Goal: Task Accomplishment & Management: Complete application form

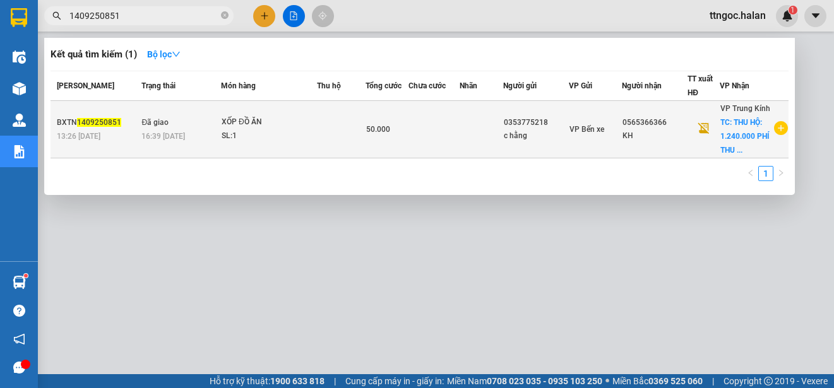
type input "1409250851"
click at [730, 136] on span "TC: THU HỘ: 1.240.000 PHÍ THU ..." at bounding box center [744, 136] width 49 height 37
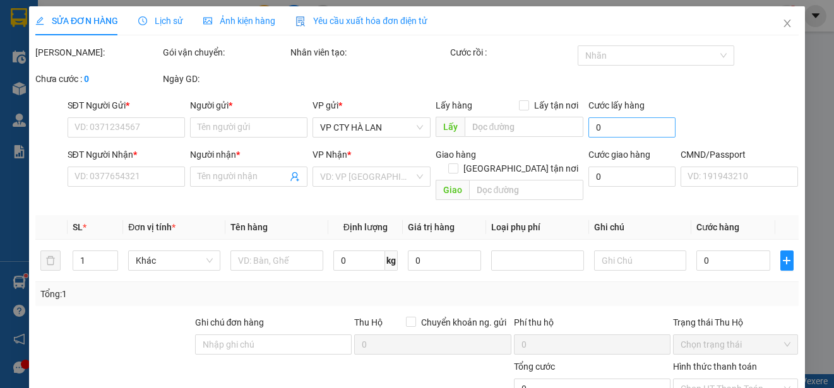
type input "0353775218"
type input "c hằng"
type input "0565366366"
type input "KH"
checkbox input "true"
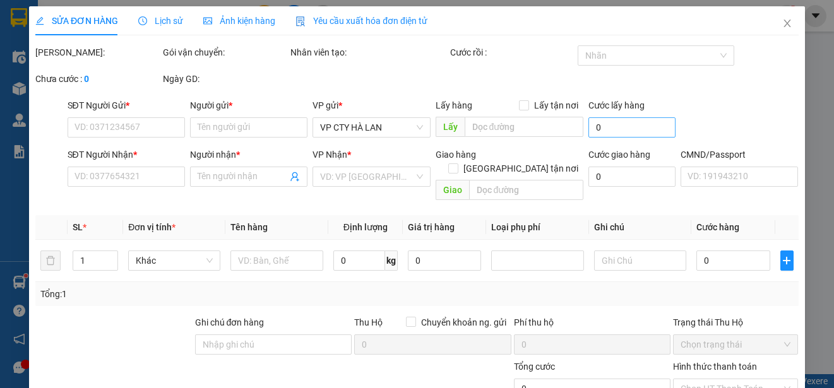
type input "THU HỘ: 1.240.000 PHÍ THU HỘ NG GỬI THANH TOÁN"
checkbox input "true"
type input "50.000"
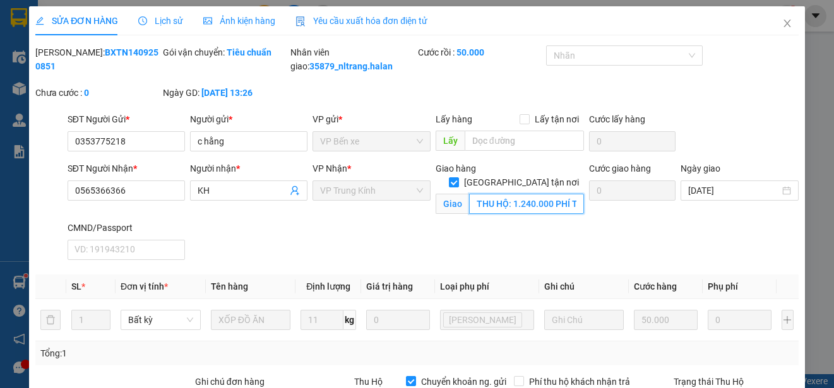
click at [567, 209] on input "THU HỘ: 1.240.000 PHÍ THU HỘ NG GỬI THANH TOÁN" at bounding box center [526, 204] width 115 height 20
click at [502, 204] on input "THU HỘ: 1.240.000 PHÍ THU HỘ NG GỬI THANH TOÁN" at bounding box center [526, 204] width 115 height 20
click at [555, 201] on input "THU HỘ: 1.240.000 PHÍ THU HỘ NG GỬI THANH TOÁN" at bounding box center [526, 204] width 115 height 20
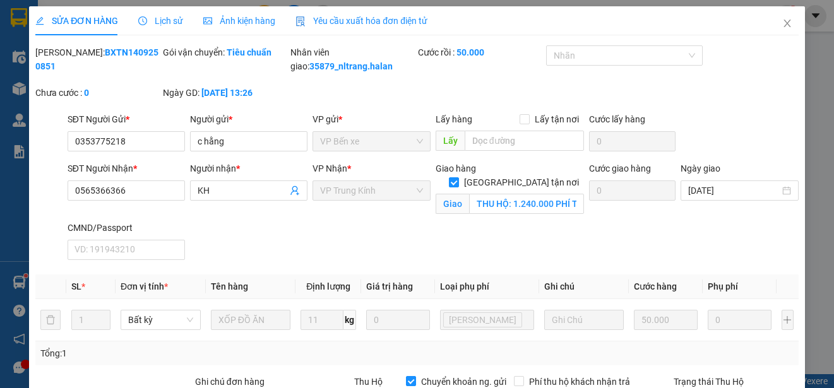
click at [162, 23] on span "Lịch sử" at bounding box center [160, 21] width 45 height 10
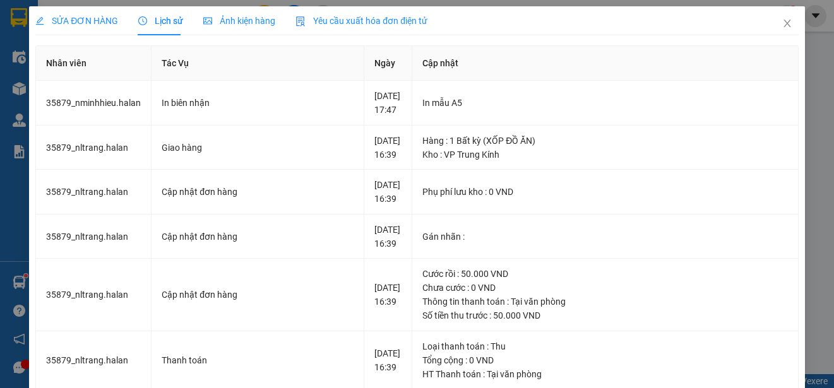
click at [75, 21] on span "SỬA ĐƠN HÀNG" at bounding box center [76, 21] width 83 height 10
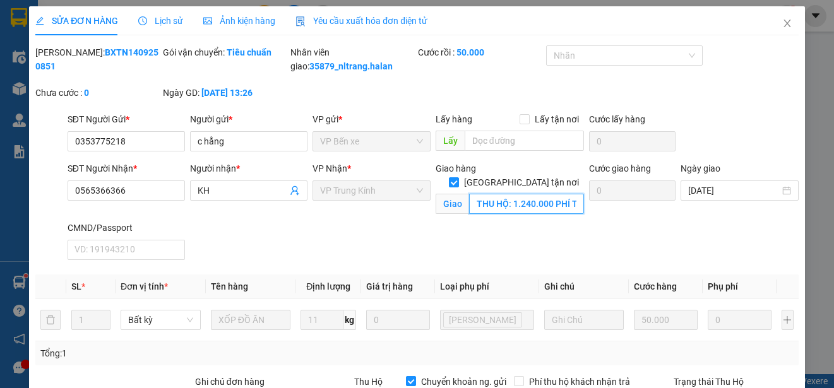
click at [546, 207] on input "THU HỘ: 1.240.000 PHÍ THU HỘ NG GỬI THANH TOÁN" at bounding box center [526, 204] width 115 height 20
click at [564, 198] on input "THU HỘ: 1.240.000 PHÍ THU HỘ NG GỬI THANH TOÁN" at bounding box center [526, 204] width 115 height 20
click at [164, 24] on span "Lịch sử" at bounding box center [160, 21] width 45 height 10
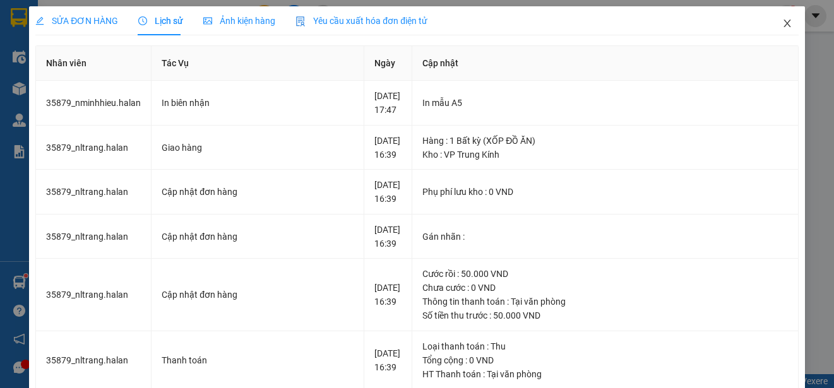
click at [782, 24] on icon "close" at bounding box center [787, 23] width 10 height 10
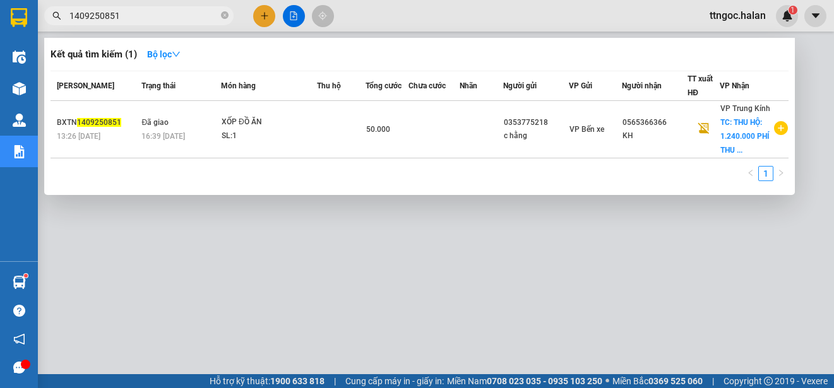
click at [132, 13] on input "1409250851" at bounding box center [143, 16] width 149 height 14
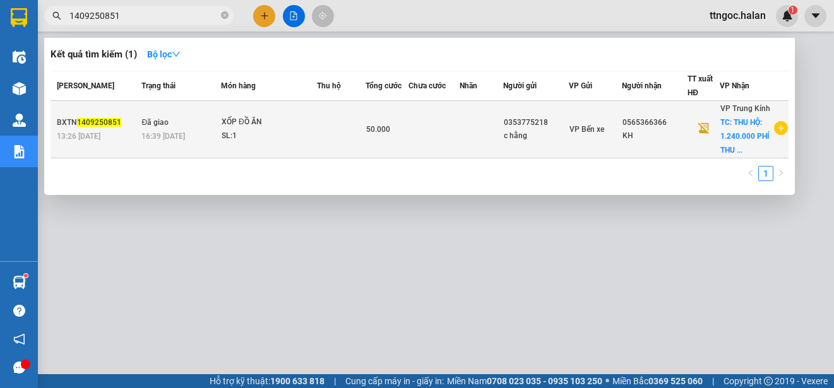
click at [85, 116] on div "BXTN 1409250851" at bounding box center [97, 122] width 81 height 13
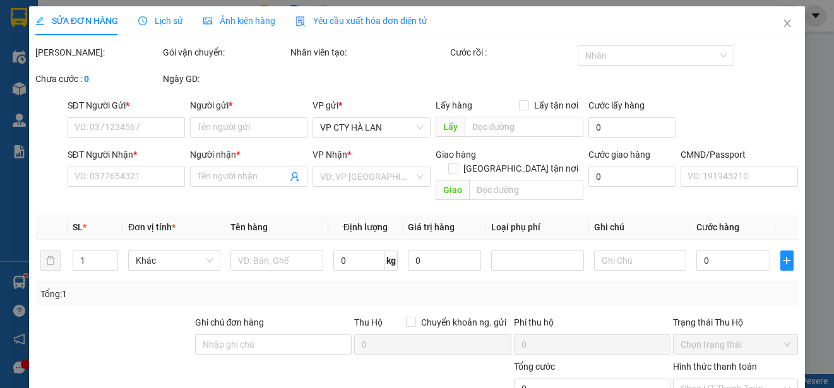
type input "0353775218"
type input "c hằng"
type input "0565366366"
type input "KH"
checkbox input "true"
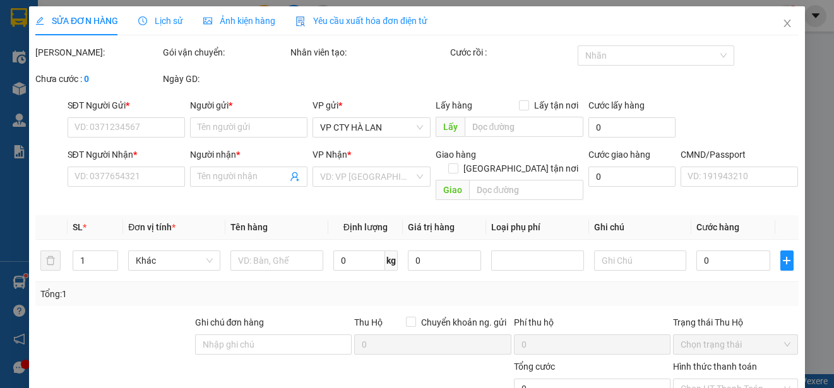
type input "THU HỘ: 1.240.000 PHÍ THU HỘ NG GỬI THANH TOÁN"
checkbox input "true"
type input "50.000"
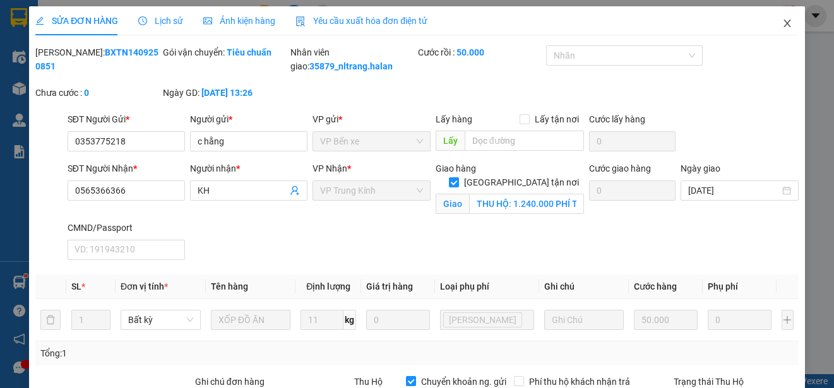
click at [782, 21] on icon "close" at bounding box center [787, 23] width 10 height 10
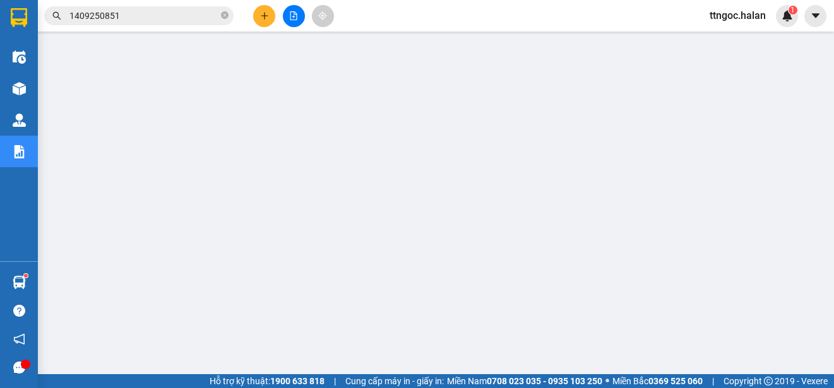
click at [157, 19] on input "1409250851" at bounding box center [143, 16] width 149 height 14
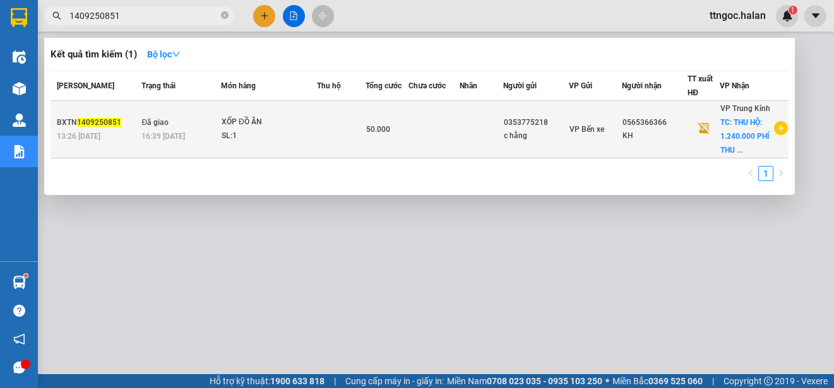
click at [80, 126] on span "1409250851" at bounding box center [99, 122] width 44 height 9
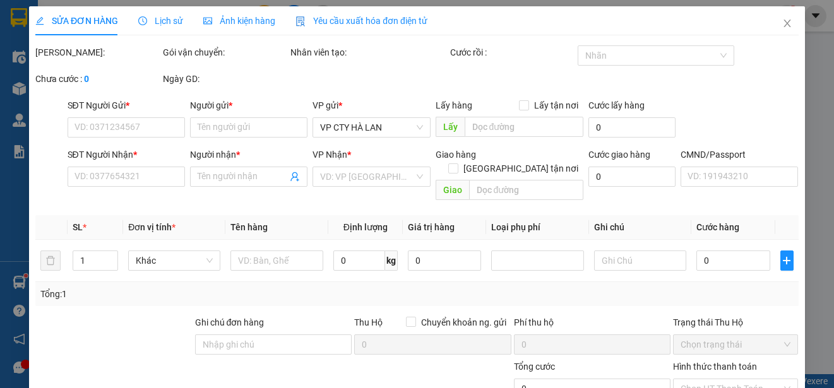
type input "0353775218"
type input "c hằng"
type input "0565366366"
type input "KH"
checkbox input "true"
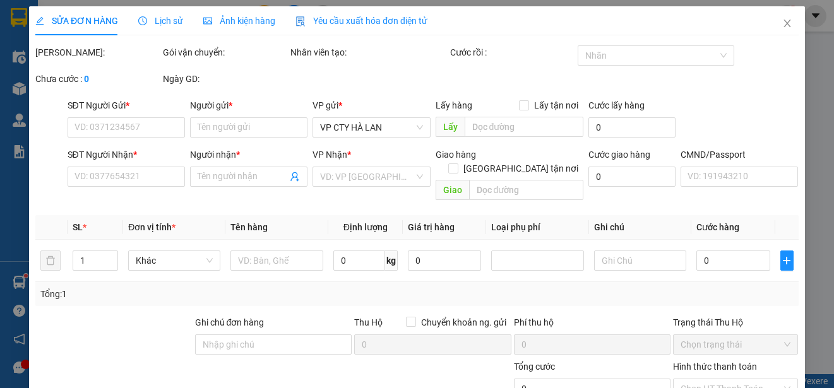
type input "THU HỘ: 1.240.000 PHÍ THU HỘ NG GỬI THANH TOÁN"
checkbox input "true"
type input "50.000"
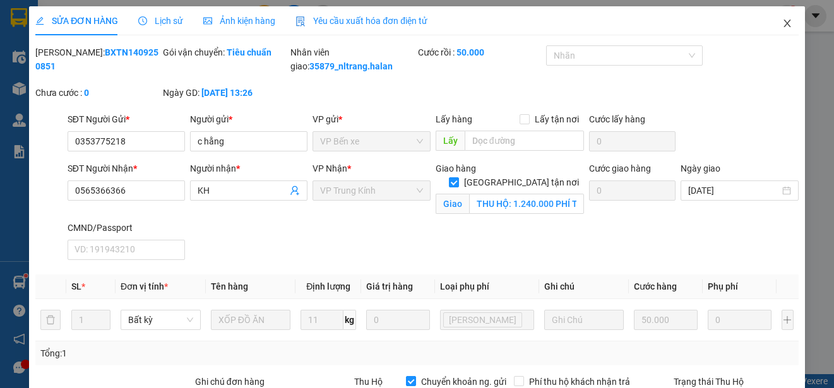
click at [782, 20] on icon "close" at bounding box center [787, 23] width 10 height 10
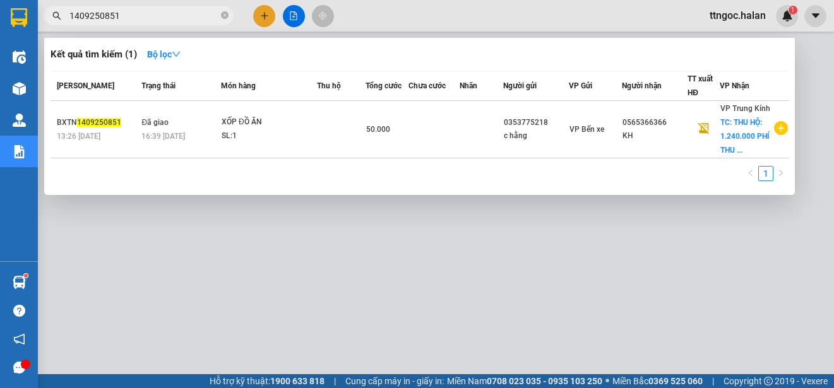
click at [132, 15] on input "1409250851" at bounding box center [143, 16] width 149 height 14
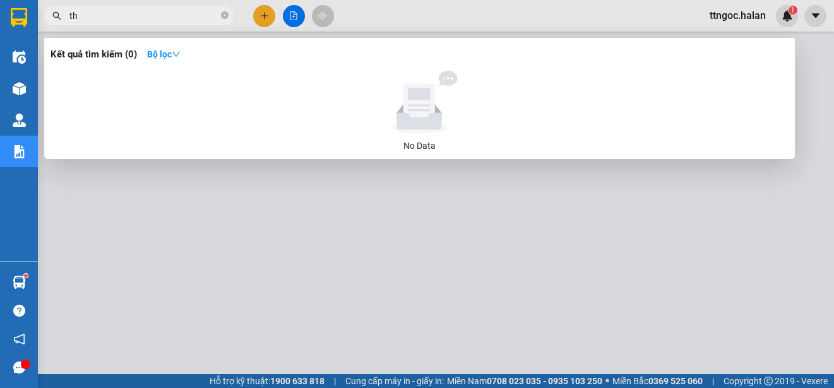
type input "t"
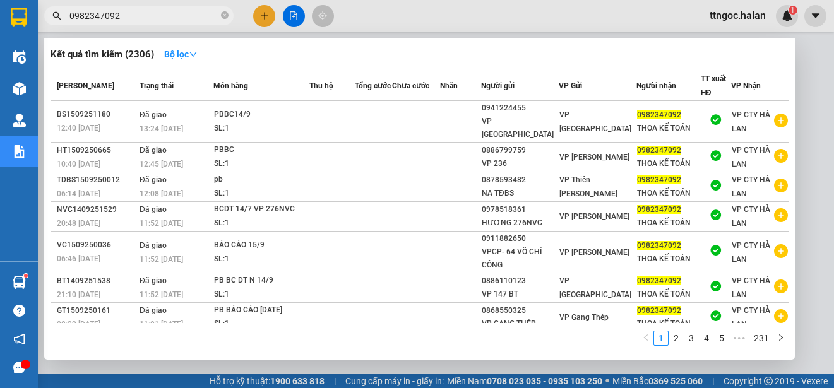
click at [137, 11] on input "0982347092" at bounding box center [143, 16] width 149 height 14
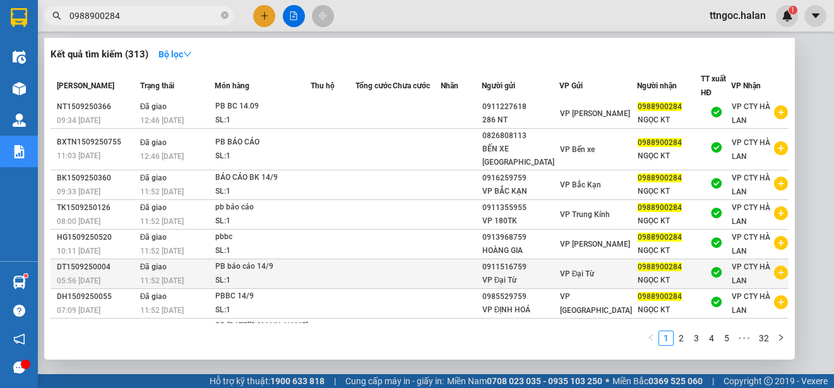
scroll to position [74, 0]
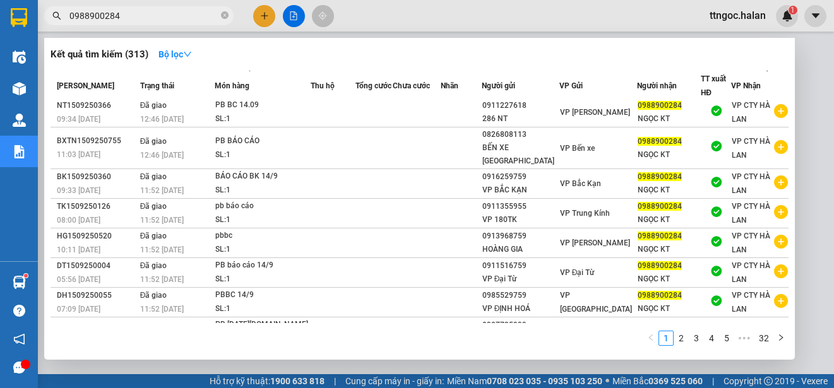
drag, startPoint x: 126, startPoint y: 18, endPoint x: 64, endPoint y: 13, distance: 62.7
click at [64, 13] on span "0988900284" at bounding box center [138, 15] width 189 height 19
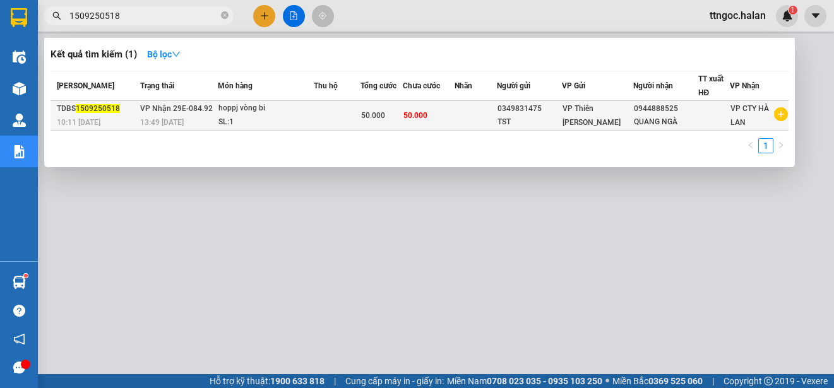
type input "1509250518"
click at [90, 118] on span "10:11 [DATE]" at bounding box center [79, 122] width 44 height 9
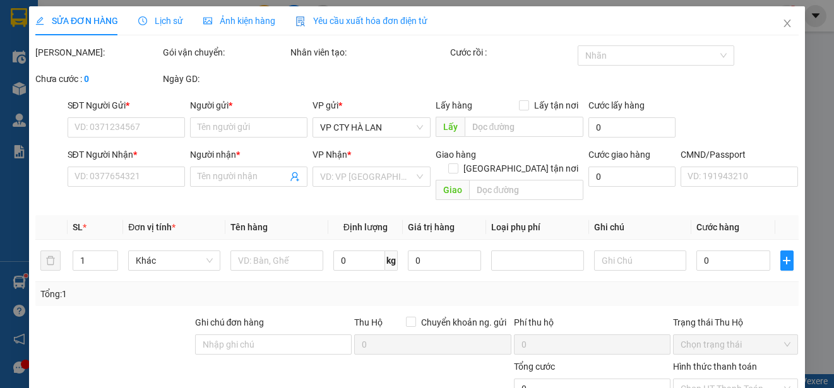
type input "0349831475"
type input "TST"
type input "0944888525"
type input "QUANG NGÀ"
type input "50.000"
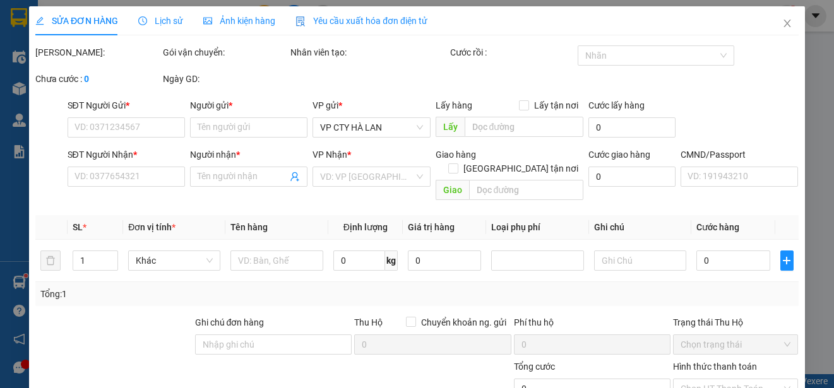
type input "50.000"
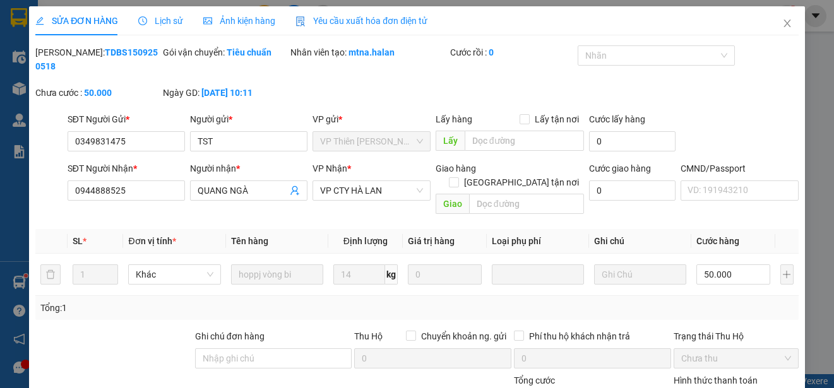
click at [367, 22] on span "Yêu cầu xuất hóa đơn điện tử" at bounding box center [361, 21] width 132 height 10
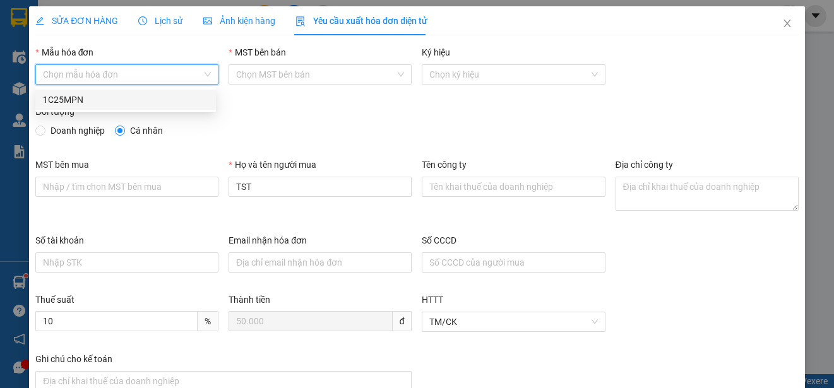
click at [172, 73] on input "Mẫu hóa đơn" at bounding box center [122, 74] width 159 height 19
click at [84, 103] on div "1C25MPN" at bounding box center [125, 100] width 165 height 14
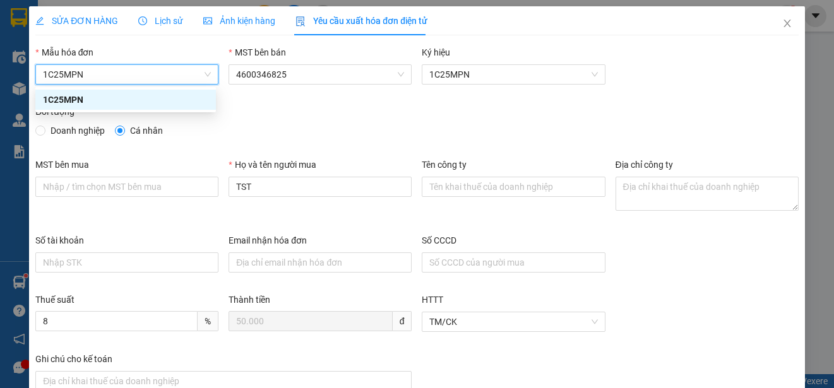
type input "8"
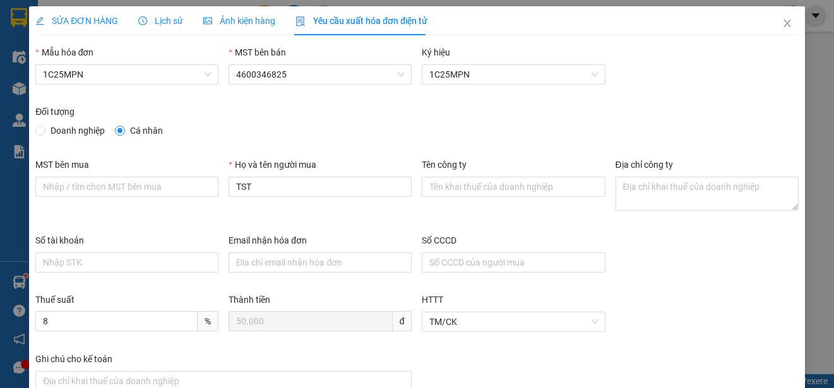
click at [73, 125] on span "Doanh nghiệp" at bounding box center [77, 131] width 64 height 14
click at [44, 126] on input "Doanh nghiệp" at bounding box center [39, 130] width 9 height 9
radio input "true"
radio input "false"
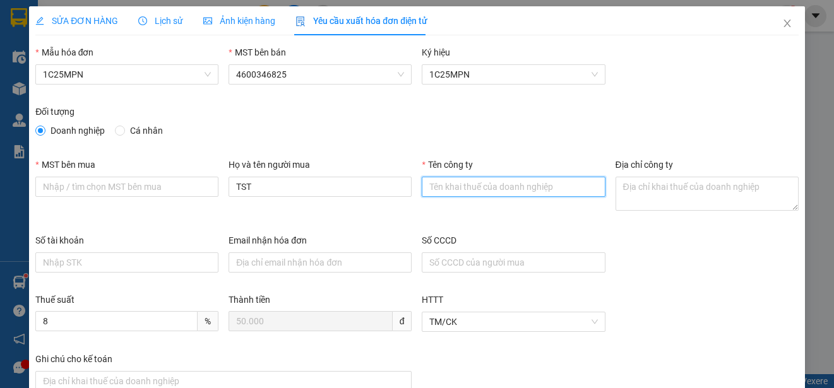
click at [427, 183] on input "Tên công ty" at bounding box center [513, 187] width 183 height 20
paste input "CÔNG TY TNHH QUANG NGÀ"
type input "CÔNG TY TNHH QUANG NGÀ"
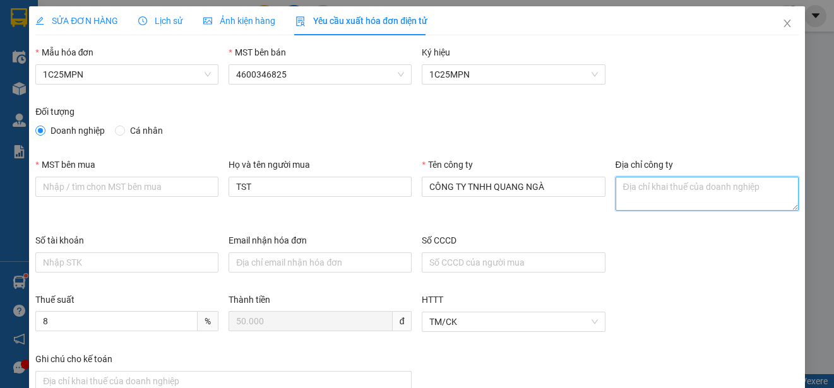
click at [622, 203] on textarea "Địa chỉ công ty" at bounding box center [706, 194] width 183 height 34
paste textarea "SN 347, [STREET_ADDRESS][PERSON_NAME]"
type textarea "SN 347, [STREET_ADDRESS][PERSON_NAME]"
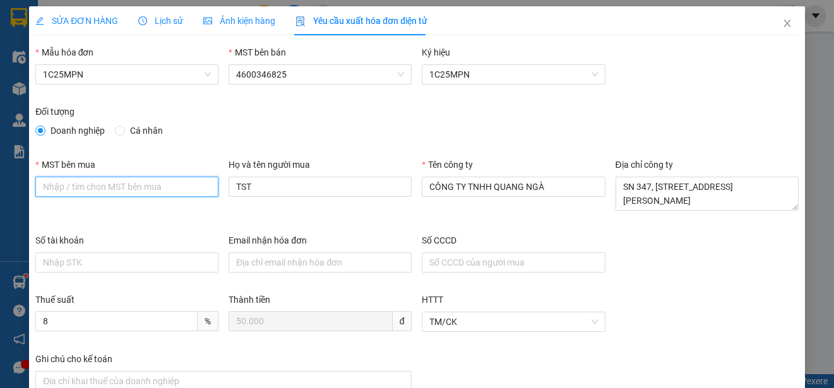
click at [42, 188] on input "MST bên mua" at bounding box center [126, 187] width 183 height 20
paste input "4600307551"
type input "4600307551"
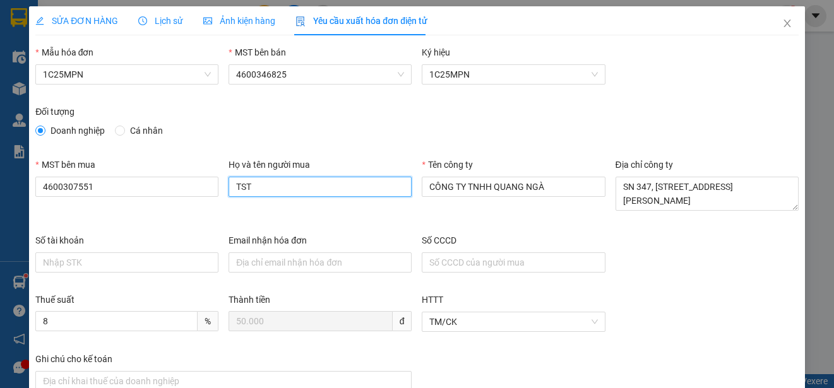
click at [275, 182] on input "TST" at bounding box center [319, 187] width 183 height 20
paste input "[PERSON_NAME]"
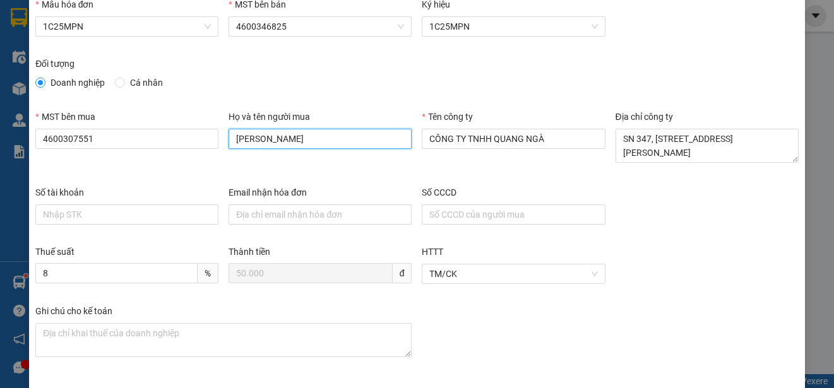
scroll to position [95, 0]
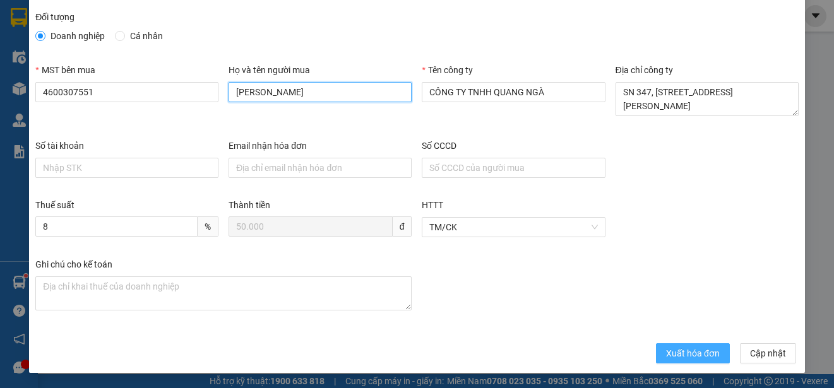
type input "[PERSON_NAME]"
click at [677, 352] on span "Xuất hóa đơn" at bounding box center [693, 353] width 54 height 14
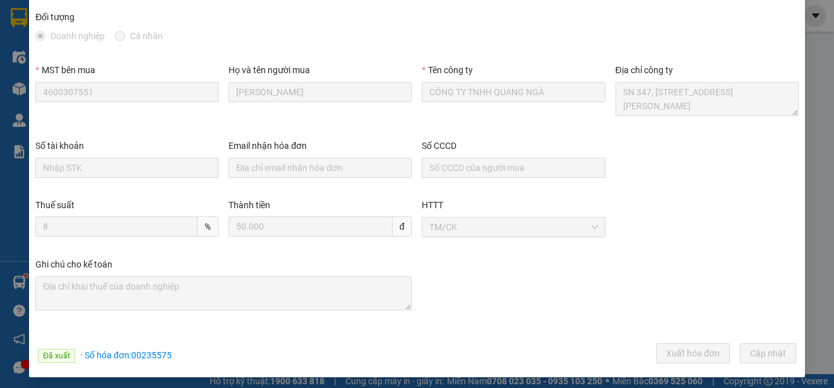
scroll to position [0, 0]
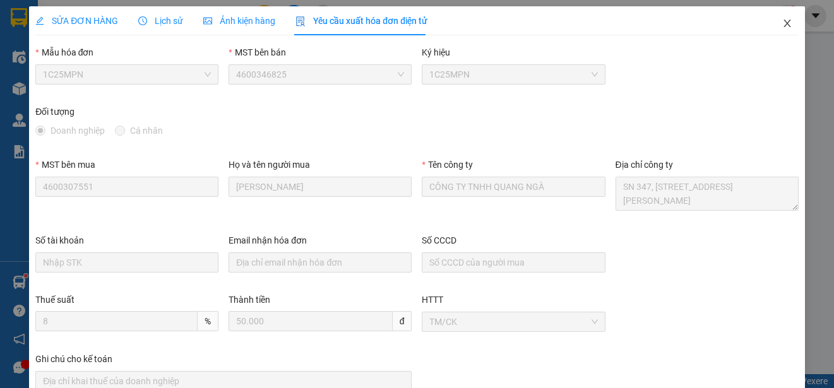
click at [782, 19] on icon "close" at bounding box center [787, 23] width 10 height 10
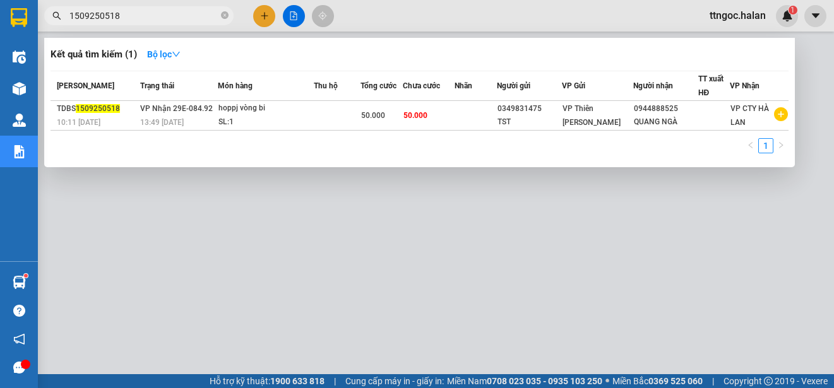
drag, startPoint x: 122, startPoint y: 19, endPoint x: 103, endPoint y: 16, distance: 19.2
click at [103, 16] on input "1509250518" at bounding box center [143, 16] width 149 height 14
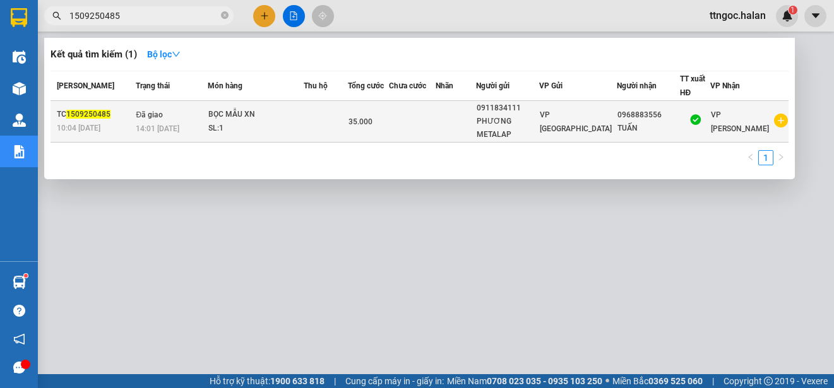
type input "1509250485"
click at [82, 119] on div "TC 1509250485" at bounding box center [94, 114] width 75 height 13
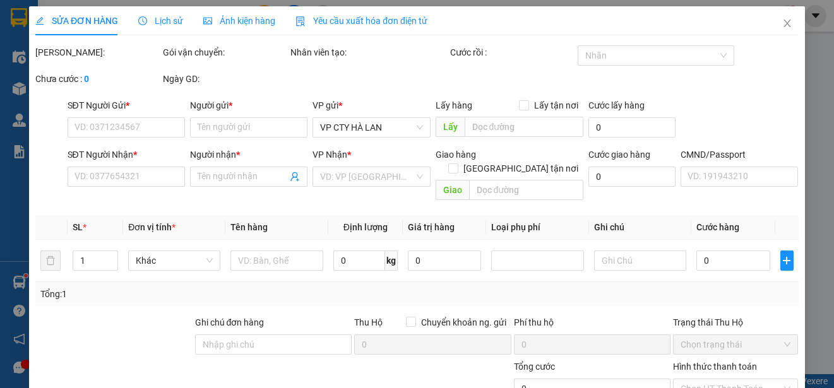
type input "0911834111"
type input "PHƯƠNG METALAP"
type input "0968883556"
type input "TUẤN"
type input "35.000"
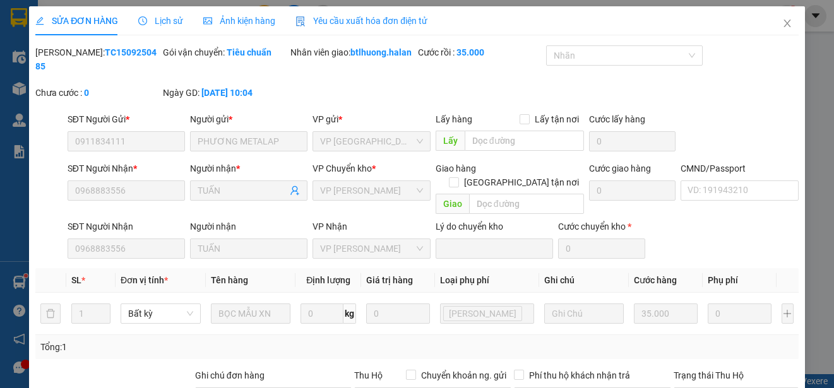
click at [354, 22] on span "Yêu cầu xuất hóa đơn điện tử" at bounding box center [361, 21] width 132 height 10
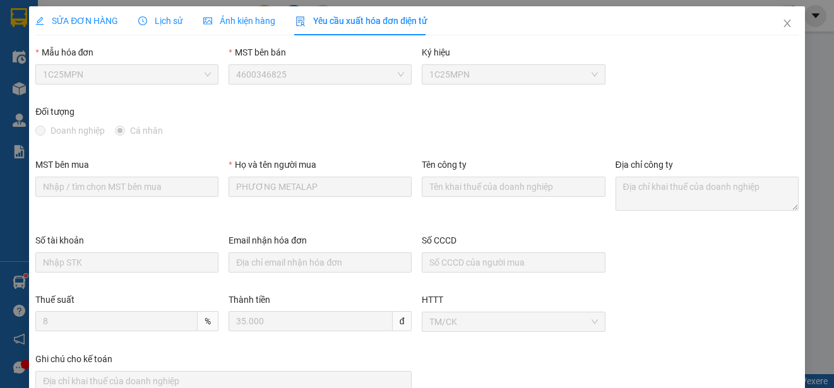
click at [153, 21] on span "Lịch sử" at bounding box center [160, 21] width 45 height 10
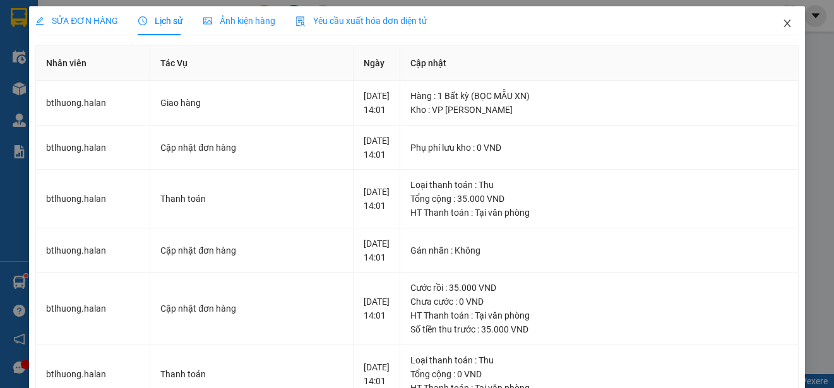
click at [783, 25] on icon "close" at bounding box center [786, 24] width 7 height 8
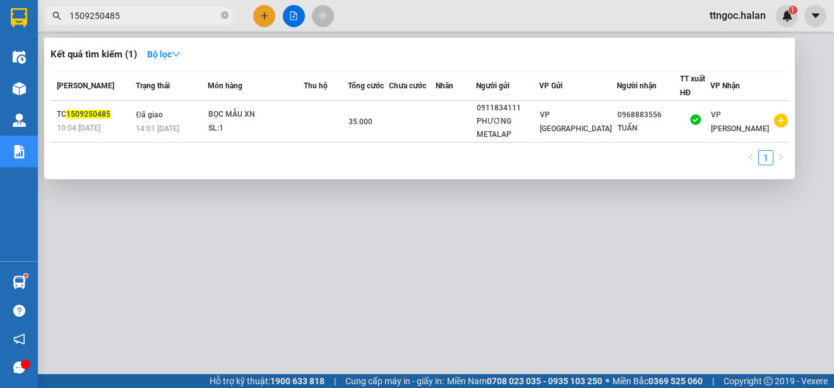
click at [128, 14] on input "1509250485" at bounding box center [143, 16] width 149 height 14
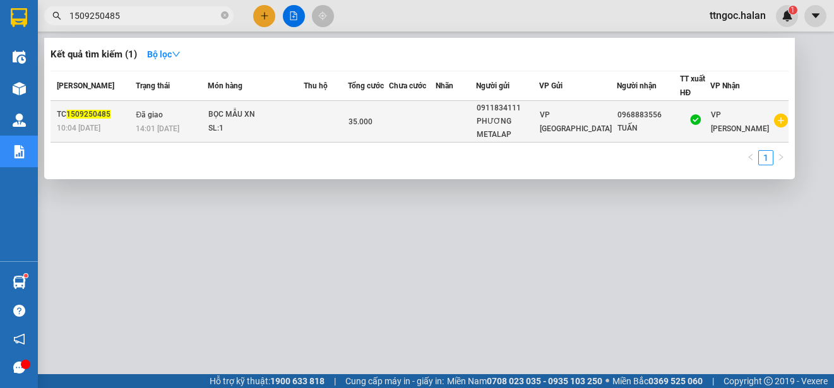
click at [81, 112] on span "1509250485" at bounding box center [88, 114] width 44 height 9
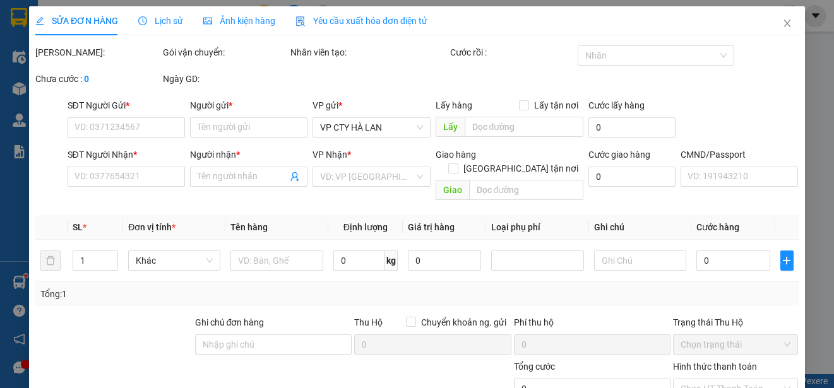
type input "0911834111"
type input "PHƯƠNG METALAP"
type input "0968883556"
type input "TUẤN"
type input "35.000"
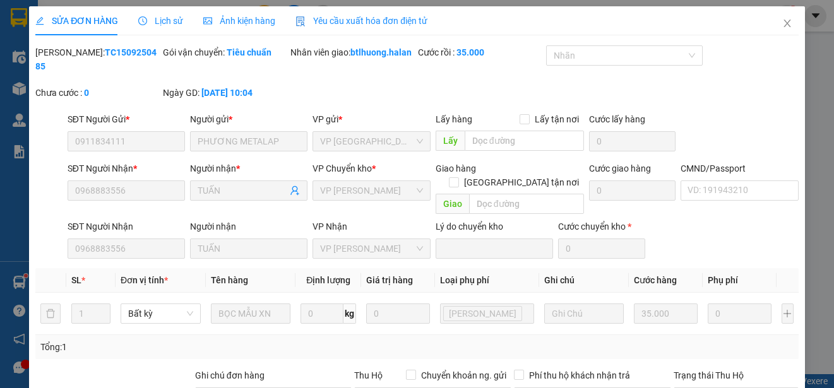
click at [390, 20] on span "Yêu cầu xuất hóa đơn điện tử" at bounding box center [361, 21] width 132 height 10
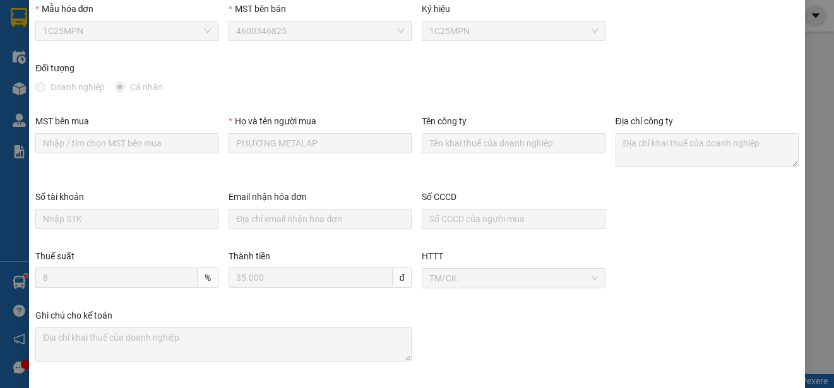
scroll to position [98, 0]
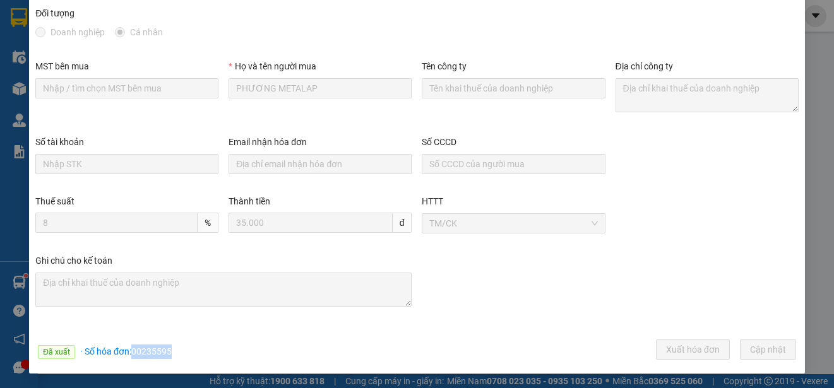
drag, startPoint x: 168, startPoint y: 349, endPoint x: 133, endPoint y: 350, distance: 34.7
click at [133, 350] on span "· Số hóa đơn: 00235595" at bounding box center [126, 351] width 92 height 10
copy span "00235595"
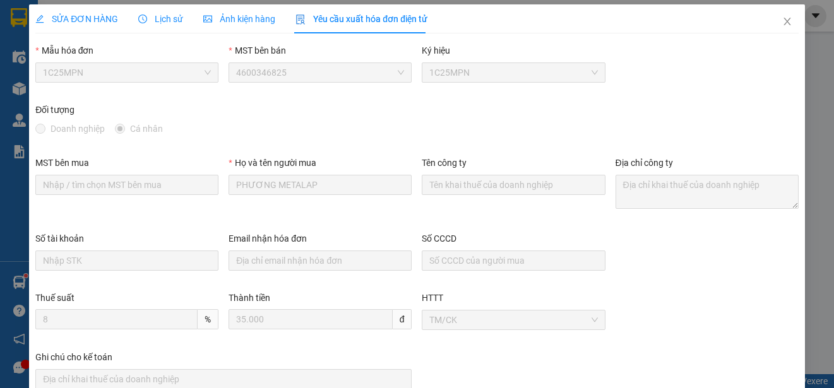
scroll to position [0, 0]
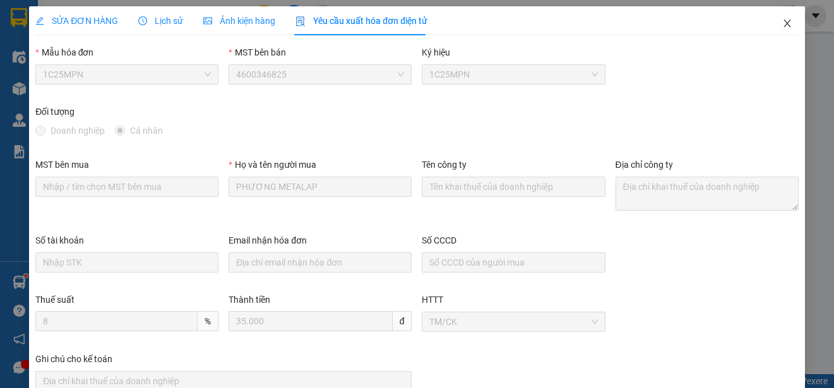
click at [775, 17] on span "Close" at bounding box center [786, 23] width 35 height 35
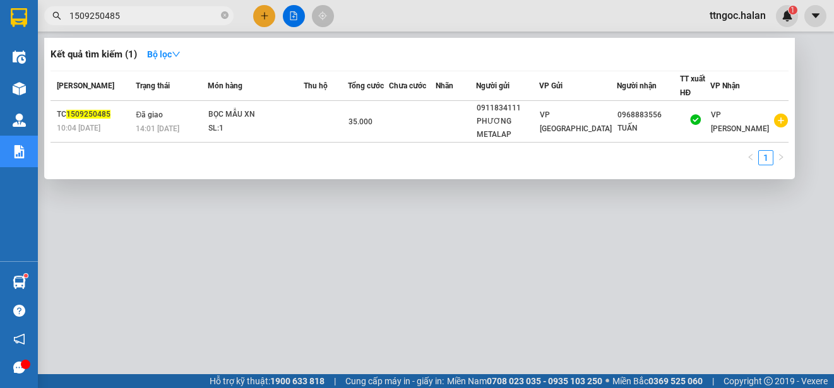
drag, startPoint x: 125, startPoint y: 14, endPoint x: 99, endPoint y: 14, distance: 25.9
click at [99, 14] on input "1509250485" at bounding box center [143, 16] width 149 height 14
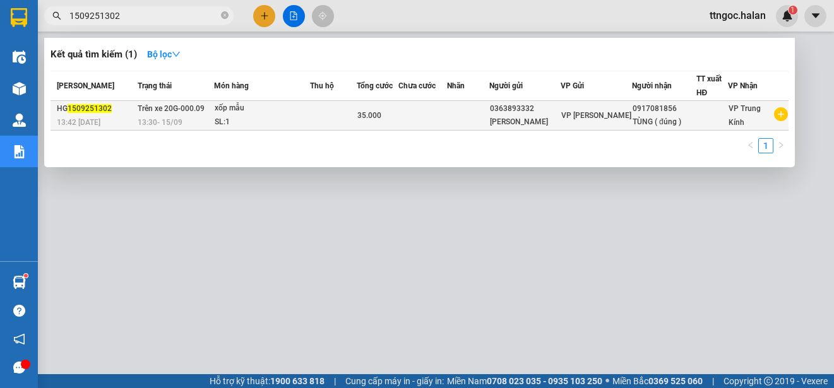
type input "1509251302"
click at [100, 120] on span "13:42 [DATE]" at bounding box center [79, 122] width 44 height 9
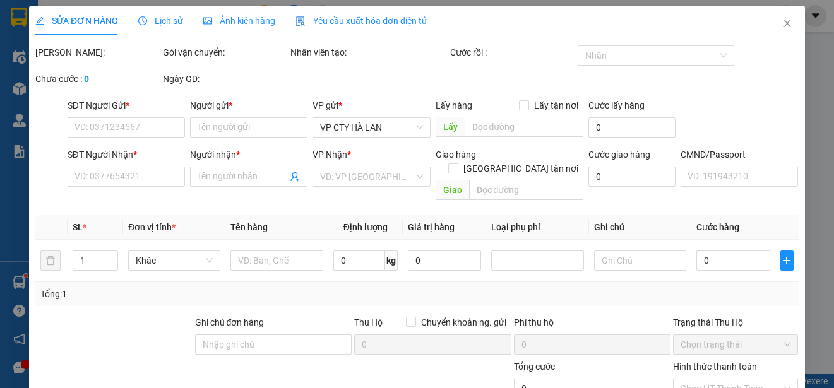
type input "0363893332"
type input "[PERSON_NAME]"
type input "0917081856"
type input "TÙNG ( đúng )"
type input "35.000"
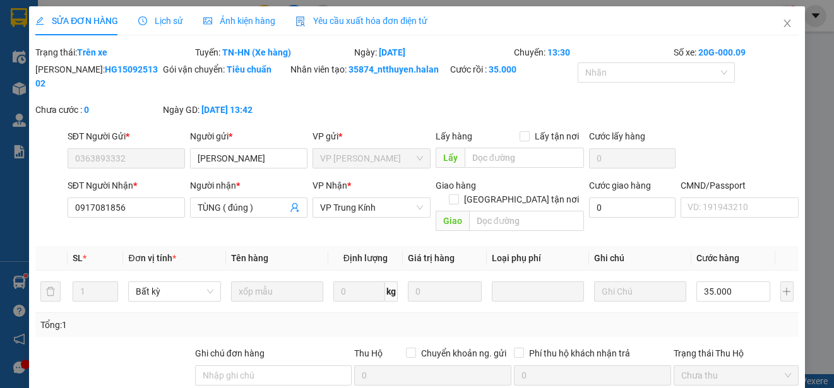
click at [352, 16] on span "Yêu cầu xuất hóa đơn điện tử" at bounding box center [361, 21] width 132 height 10
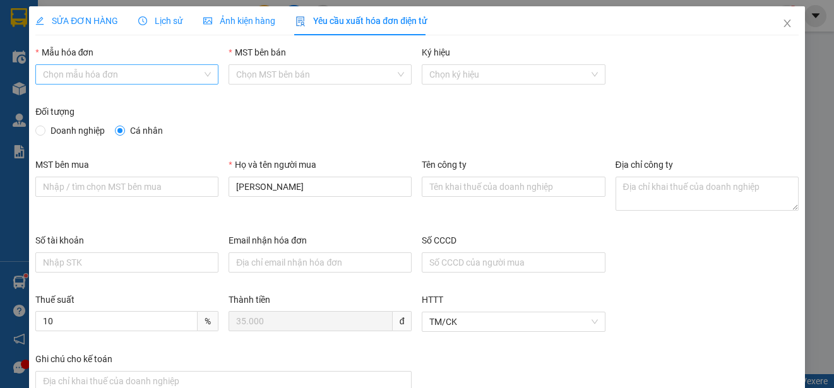
click at [138, 79] on input "Mẫu hóa đơn" at bounding box center [122, 74] width 159 height 19
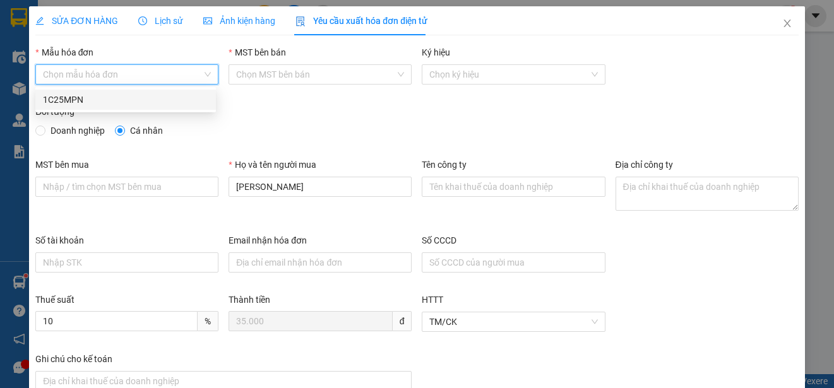
click at [71, 102] on div "1C25MPN" at bounding box center [125, 100] width 165 height 14
type input "8"
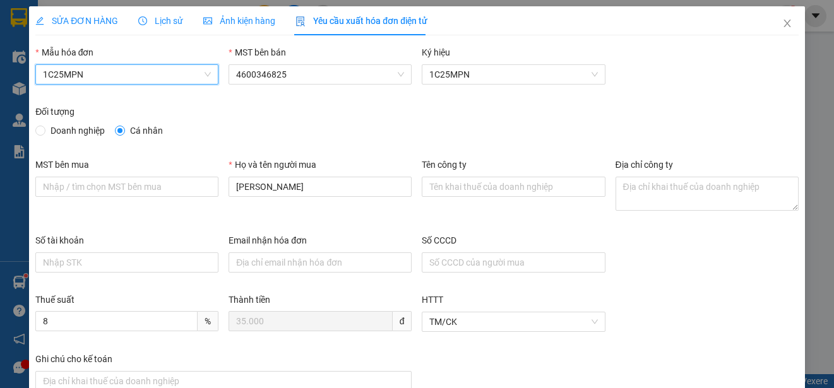
click at [66, 132] on span "Doanh nghiệp" at bounding box center [77, 131] width 64 height 14
click at [44, 132] on input "Doanh nghiệp" at bounding box center [39, 130] width 9 height 9
radio input "true"
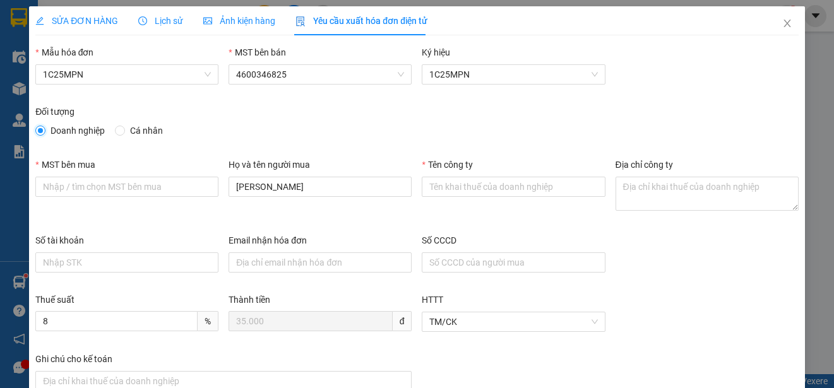
radio input "false"
click at [151, 74] on span "1C25MPN" at bounding box center [127, 74] width 168 height 19
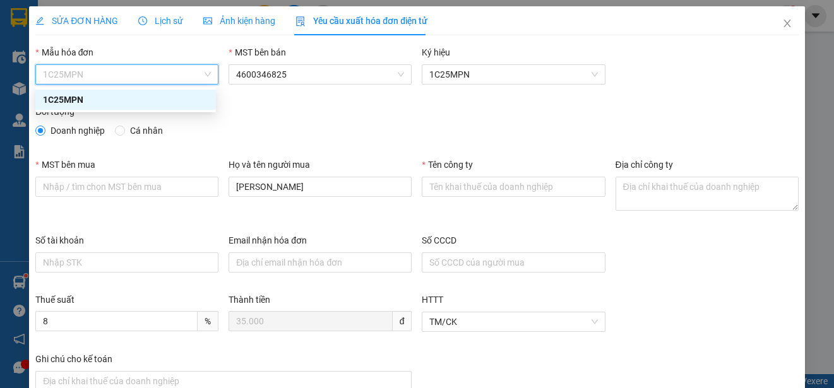
click at [59, 99] on div "1C25MPN" at bounding box center [125, 100] width 165 height 14
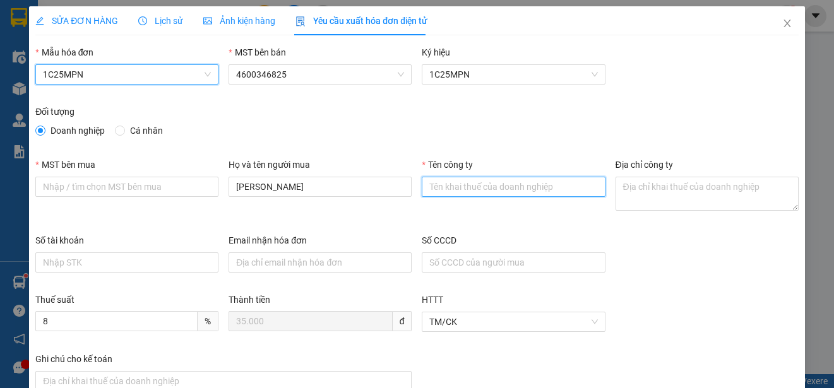
click at [462, 191] on input "Tên công ty" at bounding box center [513, 187] width 183 height 20
paste input "CÔNG TY TNHH MEDLATEC [GEOGRAPHIC_DATA]"
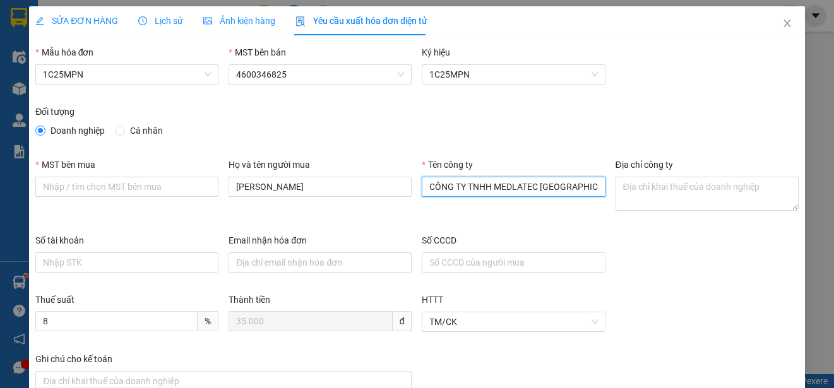
type input "CÔNG TY TNHH MEDLATEC [GEOGRAPHIC_DATA]"
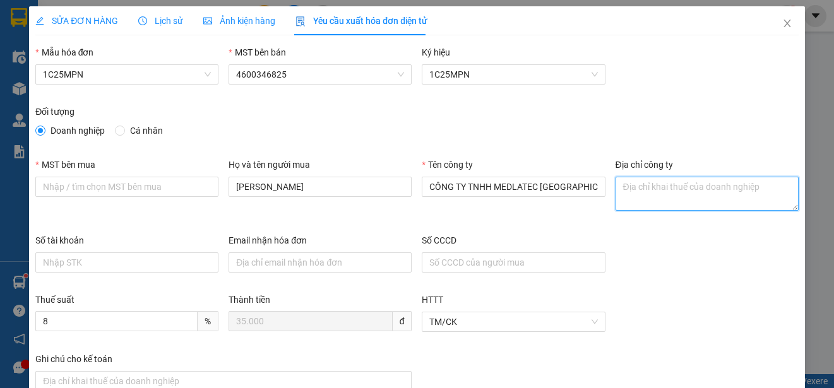
click at [638, 196] on textarea "Địa chỉ công ty" at bounding box center [706, 194] width 183 height 34
paste textarea "[STREET_ADDRESS]."
type textarea "[STREET_ADDRESS]."
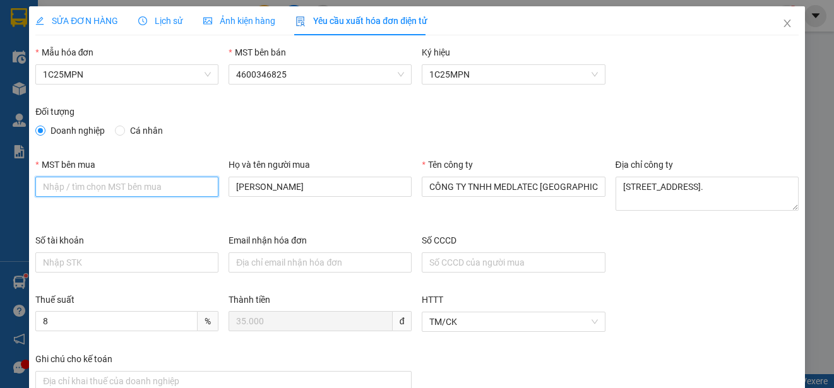
click at [51, 184] on input "MST bên mua" at bounding box center [126, 187] width 183 height 20
paste input "0101234974"
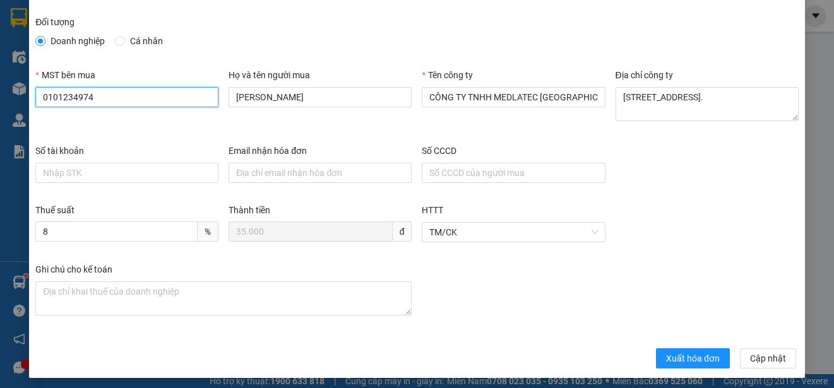
scroll to position [95, 0]
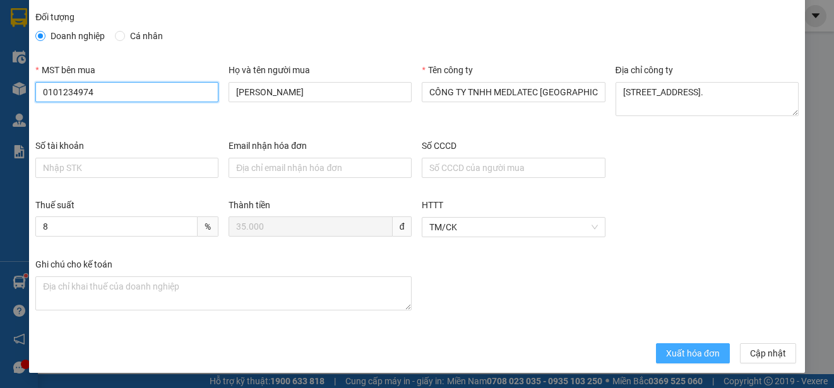
type input "0101234974"
click at [679, 352] on span "Xuất hóa đơn" at bounding box center [693, 353] width 54 height 14
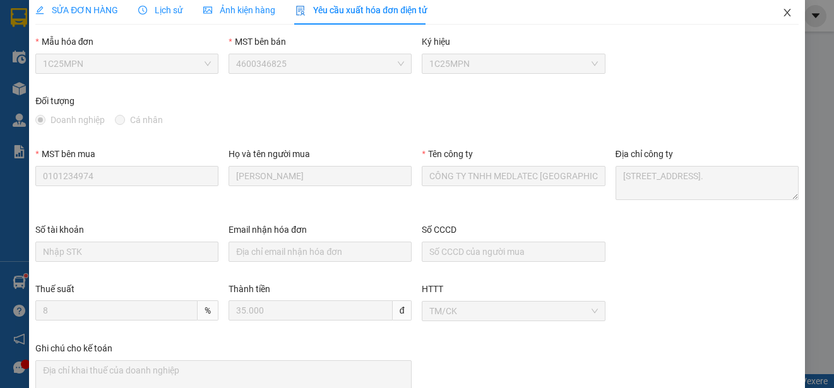
scroll to position [0, 0]
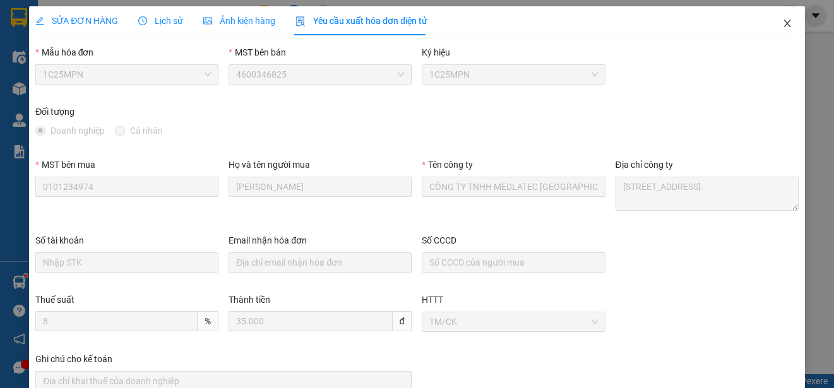
click at [783, 25] on icon "close" at bounding box center [786, 24] width 7 height 8
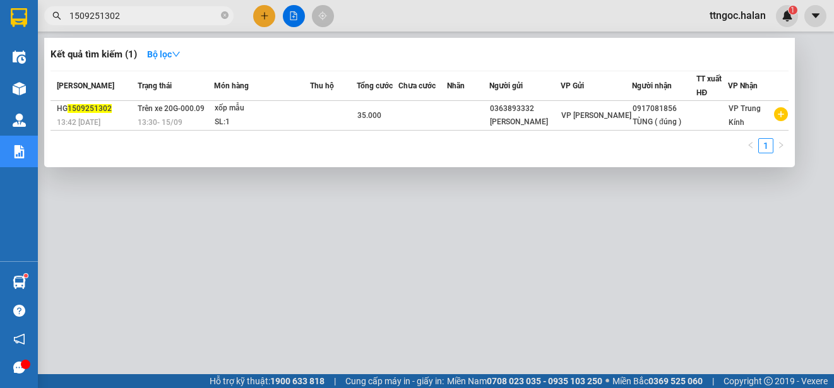
drag, startPoint x: 143, startPoint y: 13, endPoint x: 100, endPoint y: 16, distance: 42.4
click at [100, 16] on input "1509251302" at bounding box center [143, 16] width 149 height 14
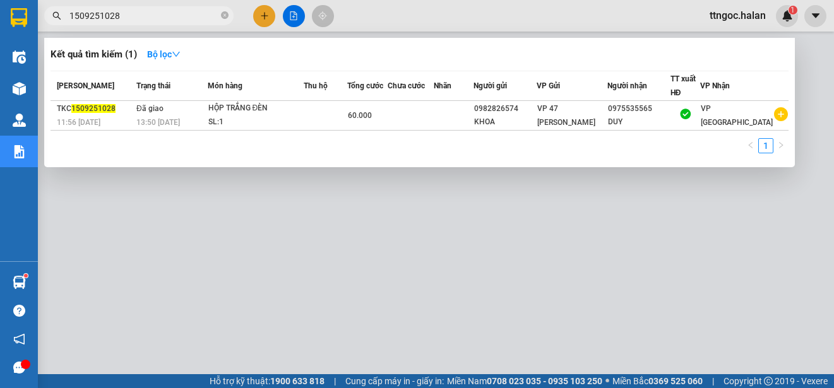
type input "1509251028"
click at [86, 114] on div "TKC 1509251028" at bounding box center [95, 108] width 76 height 13
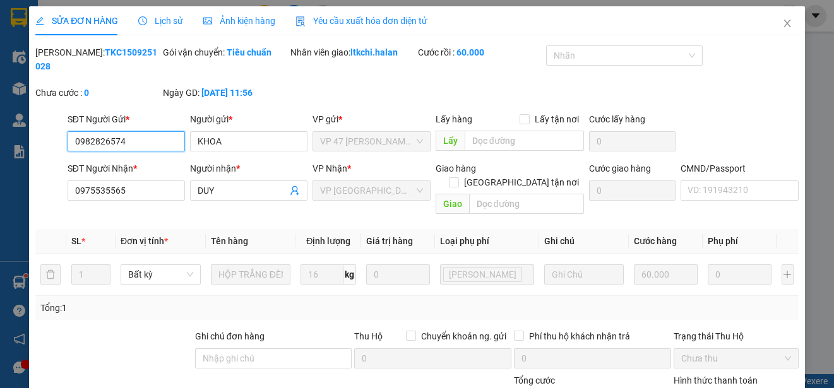
type input "0982826574"
type input "KHOA"
type input "0975535565"
type input "DUY"
type input "60.000"
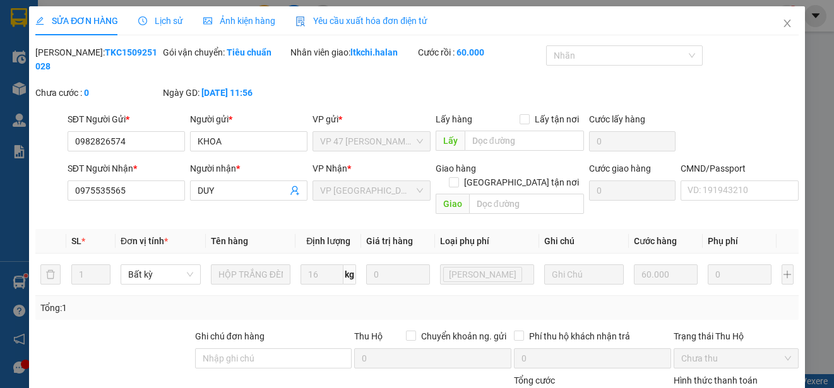
click at [399, 16] on span "Yêu cầu xuất hóa đơn điện tử" at bounding box center [361, 21] width 132 height 10
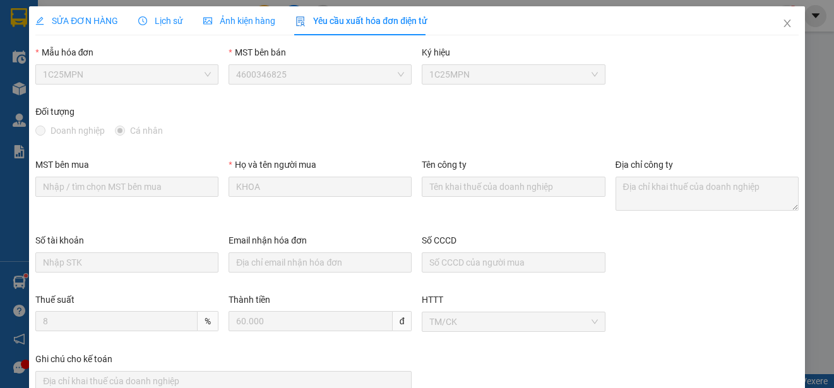
scroll to position [98, 0]
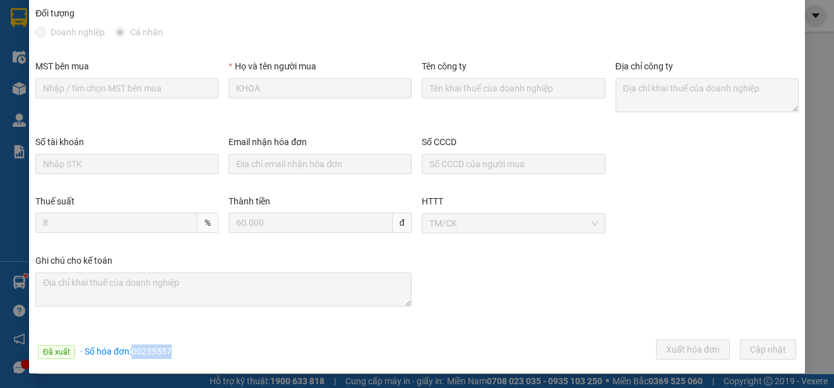
drag, startPoint x: 168, startPoint y: 352, endPoint x: 133, endPoint y: 349, distance: 36.1
click at [133, 349] on span "· Số hóa đơn: 00235557" at bounding box center [126, 351] width 92 height 10
copy span "00235557"
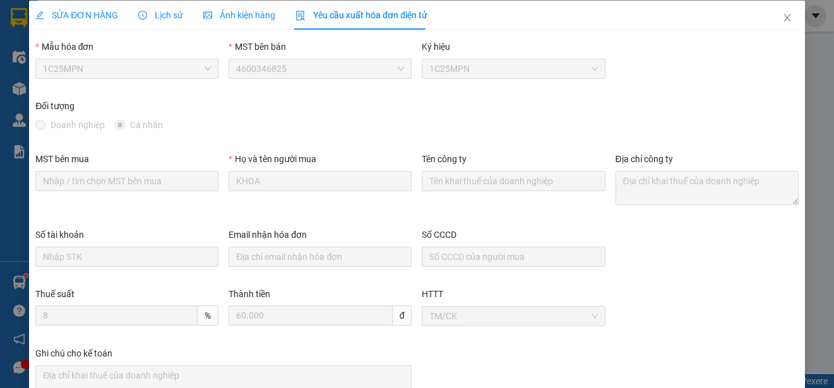
scroll to position [0, 0]
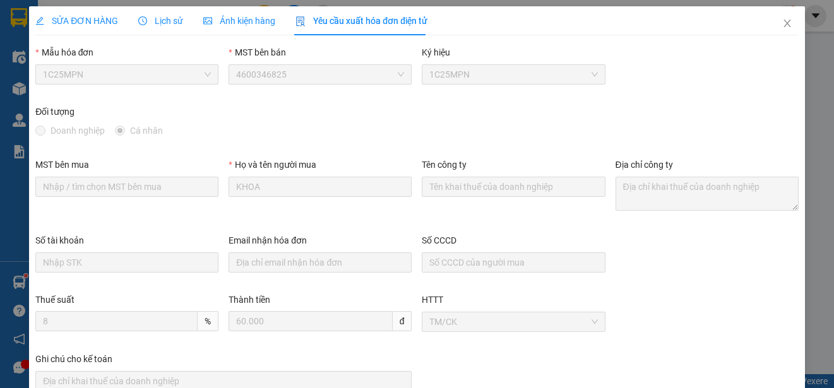
click at [81, 21] on span "SỬA ĐƠN HÀNG" at bounding box center [76, 21] width 83 height 10
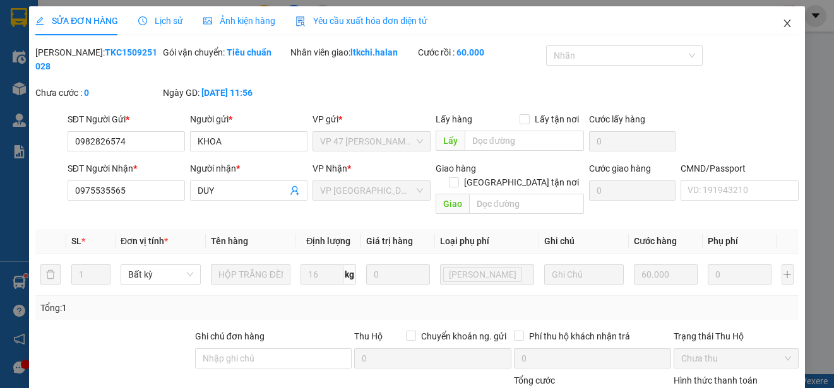
click at [782, 21] on icon "close" at bounding box center [787, 23] width 10 height 10
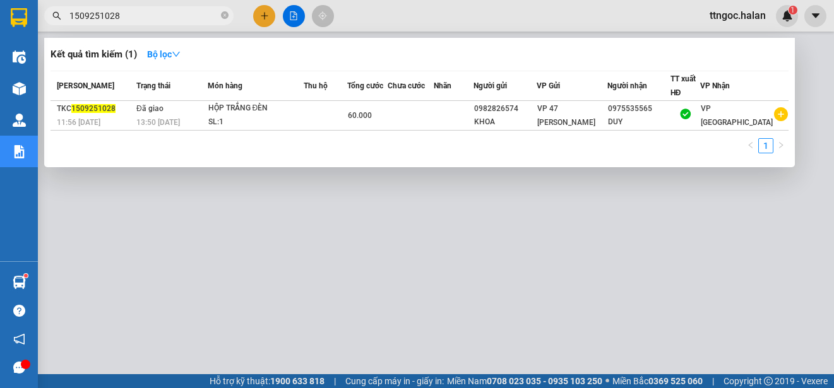
drag, startPoint x: 117, startPoint y: 16, endPoint x: 97, endPoint y: 16, distance: 20.2
click at [97, 16] on input "1509251028" at bounding box center [143, 16] width 149 height 14
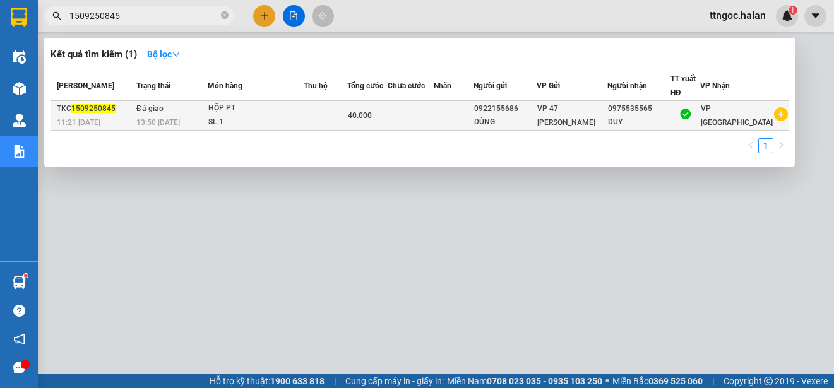
type input "1509250845"
click at [92, 111] on span "1509250845" at bounding box center [93, 108] width 44 height 9
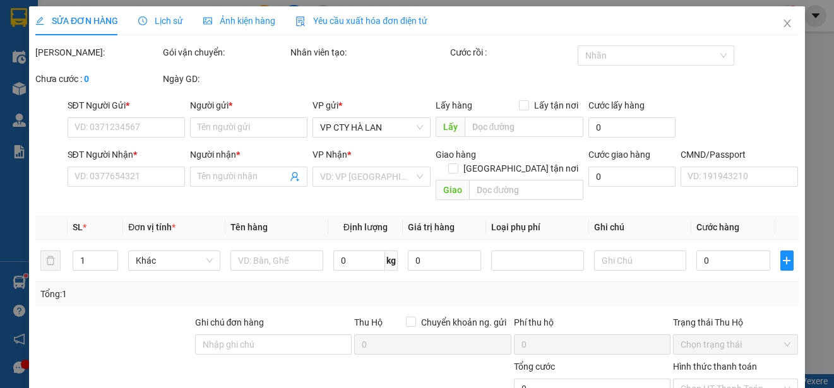
type input "0922155686"
type input "DÙNG"
type input "0975535565"
type input "DUY"
type input "40.000"
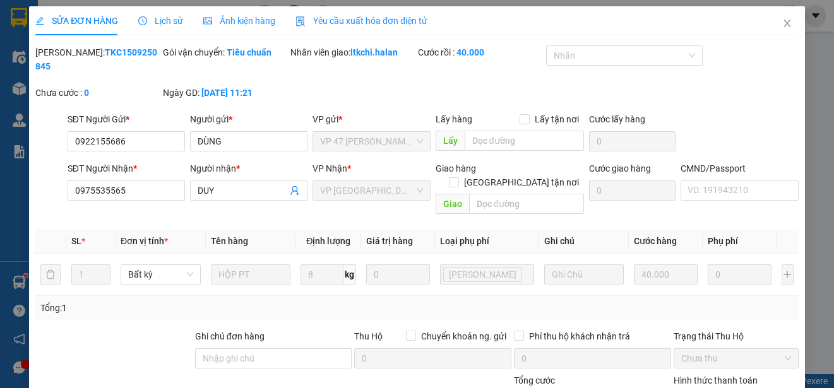
click at [356, 17] on span "Yêu cầu xuất hóa đơn điện tử" at bounding box center [361, 21] width 132 height 10
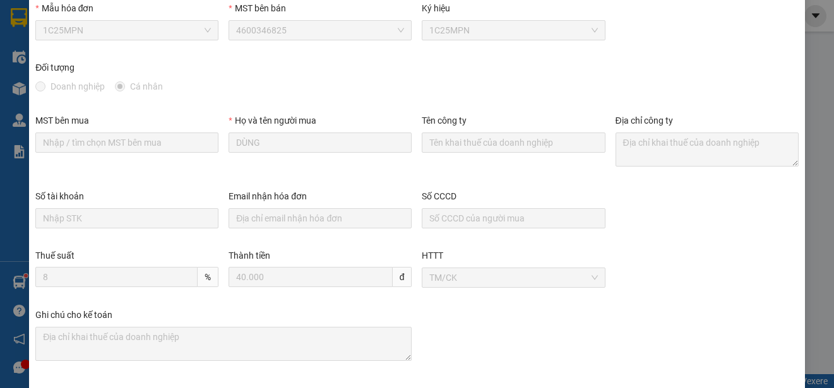
scroll to position [98, 0]
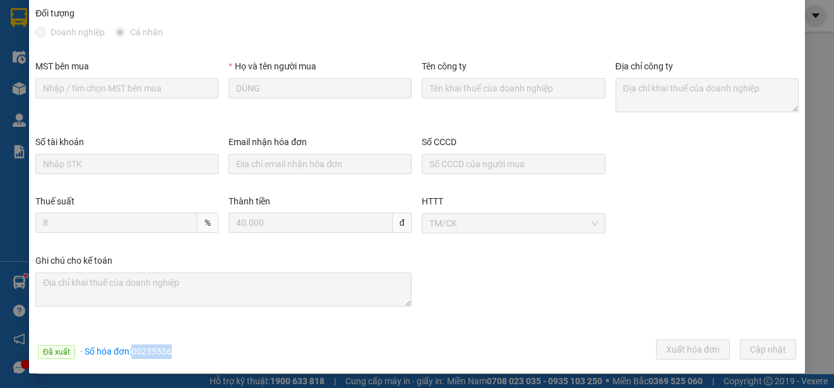
drag, startPoint x: 172, startPoint y: 353, endPoint x: 133, endPoint y: 352, distance: 39.1
click at [133, 352] on div "Đã xuất · Số hóa đơn: 00235556 Xuất hóa đơn [GEOGRAPHIC_DATA] [GEOGRAPHIC_DATA]" at bounding box center [417, 352] width 768 height 25
copy span "00235556"
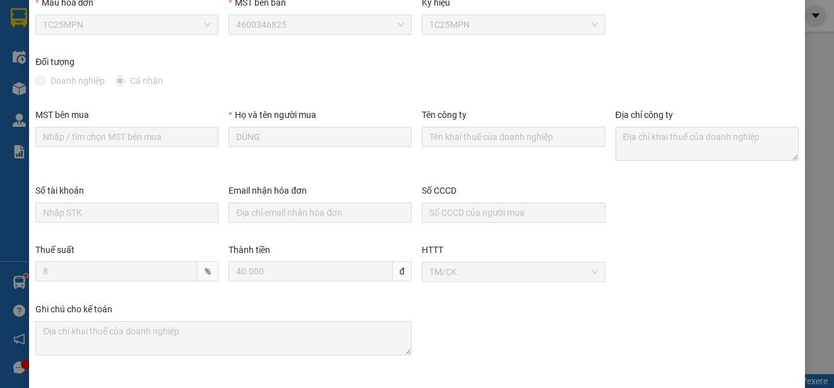
scroll to position [0, 0]
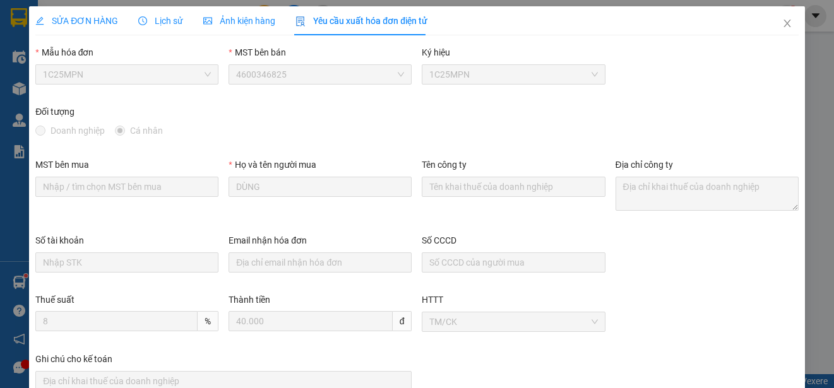
click at [79, 21] on span "SỬA ĐƠN HÀNG" at bounding box center [76, 21] width 83 height 10
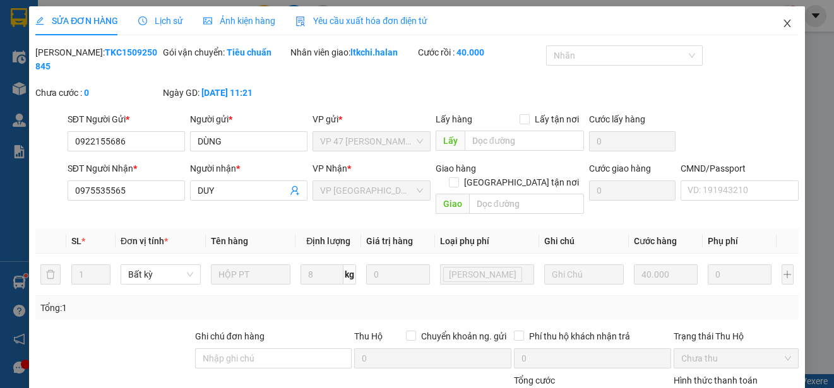
click at [782, 22] on icon "close" at bounding box center [787, 23] width 10 height 10
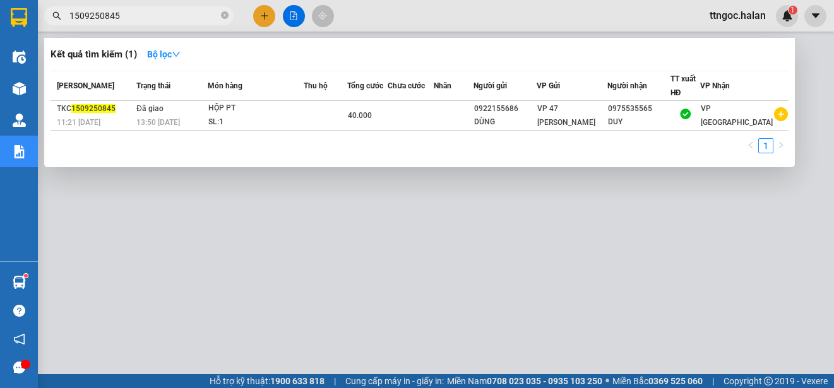
drag, startPoint x: 138, startPoint y: 16, endPoint x: 97, endPoint y: 16, distance: 41.0
click at [97, 16] on input "1509250845" at bounding box center [143, 16] width 149 height 14
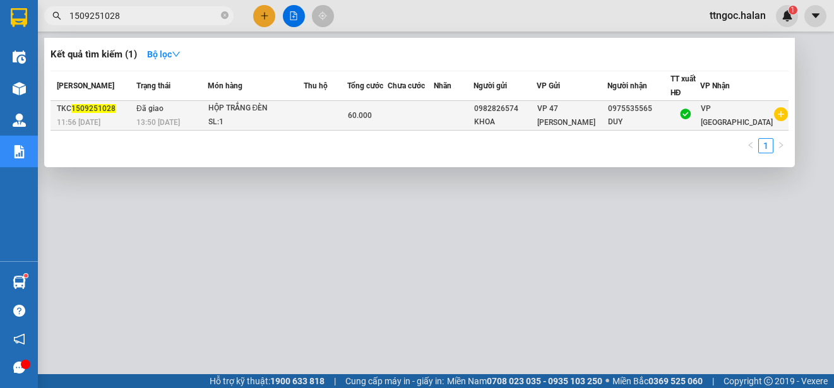
type input "1509251028"
click at [85, 115] on div "11:56 [DATE]" at bounding box center [95, 122] width 76 height 14
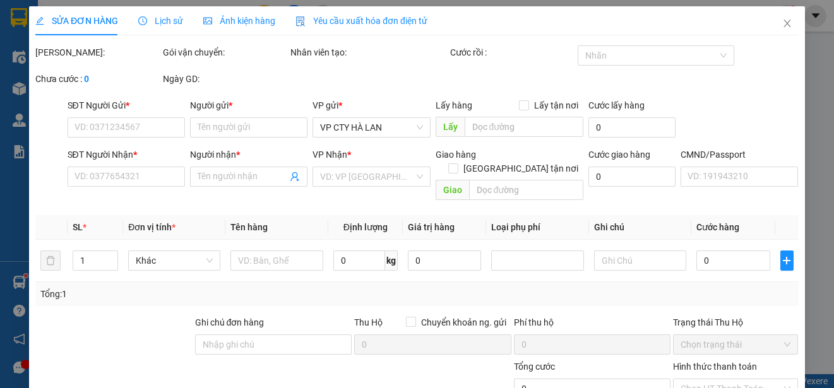
type input "0982826574"
type input "KHOA"
type input "0975535565"
type input "DUY"
type input "60.000"
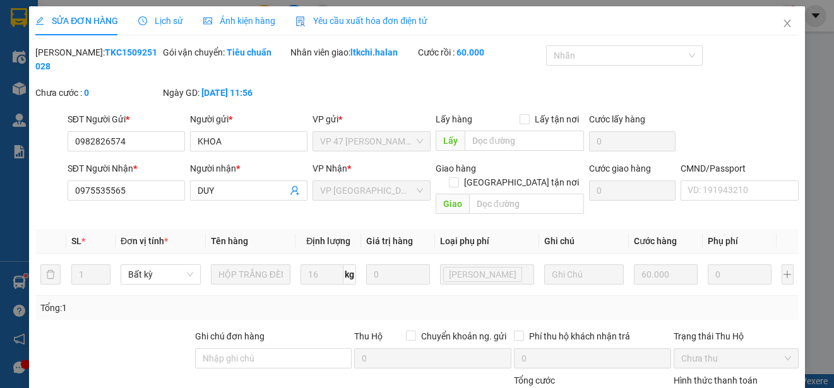
click at [377, 23] on span "Yêu cầu xuất hóa đơn điện tử" at bounding box center [361, 21] width 132 height 10
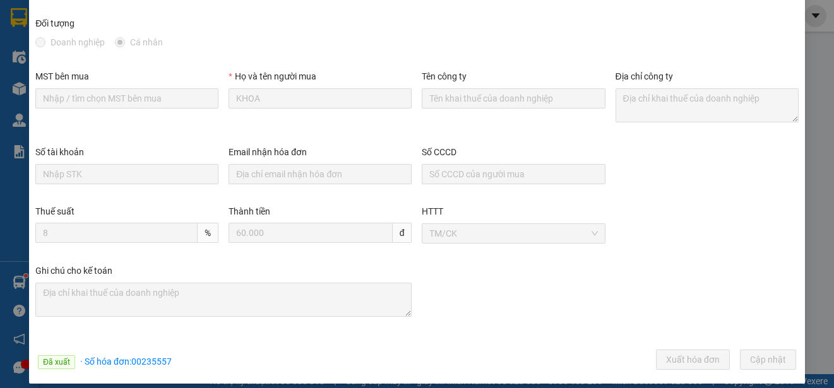
scroll to position [98, 0]
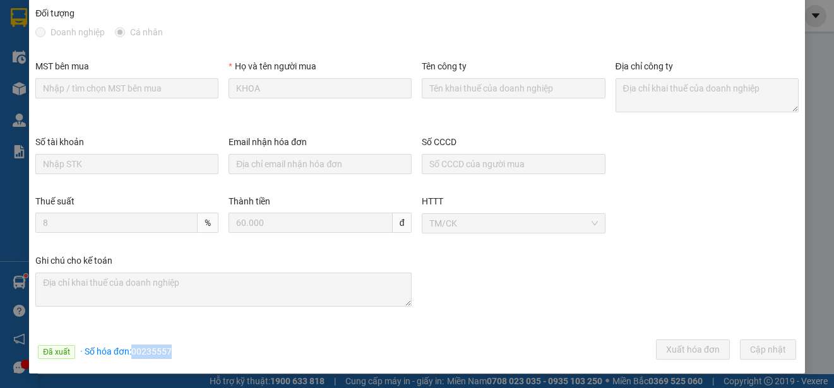
drag, startPoint x: 174, startPoint y: 350, endPoint x: 134, endPoint y: 353, distance: 39.9
click at [134, 353] on div "Đã xuất · Số hóa đơn: 00235557 Xuất hóa đơn [GEOGRAPHIC_DATA] [GEOGRAPHIC_DATA]" at bounding box center [417, 352] width 768 height 25
copy span "00235557"
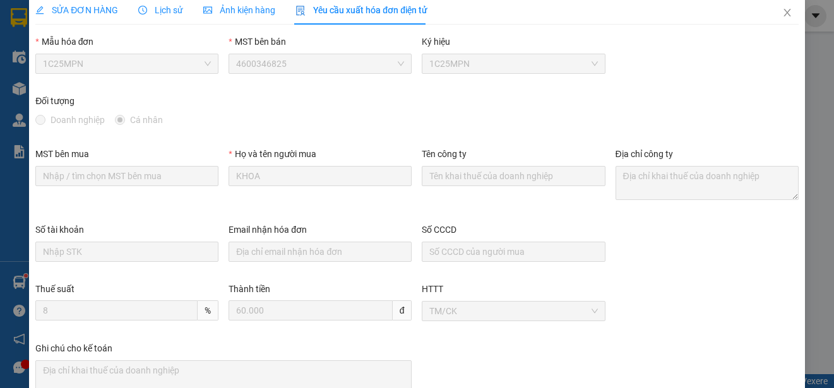
scroll to position [0, 0]
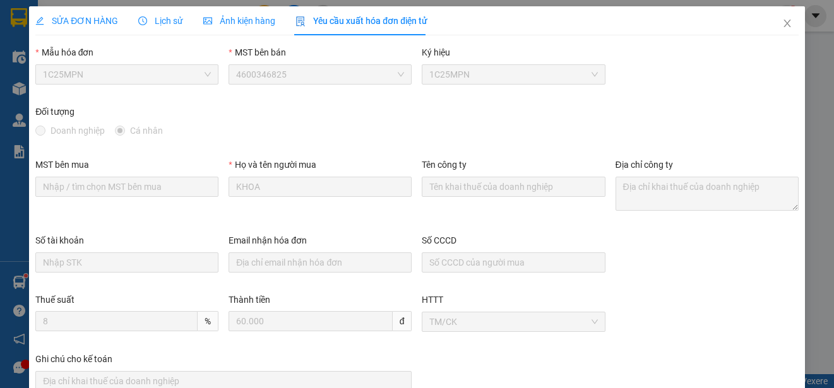
click at [83, 20] on span "SỬA ĐƠN HÀNG" at bounding box center [76, 21] width 83 height 10
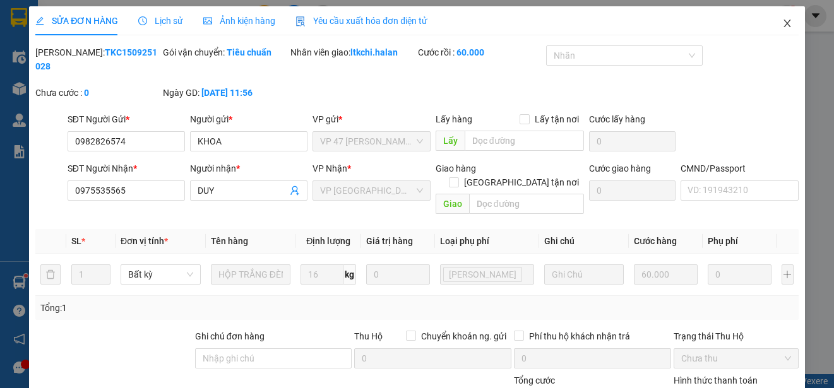
click at [782, 19] on icon "close" at bounding box center [787, 23] width 10 height 10
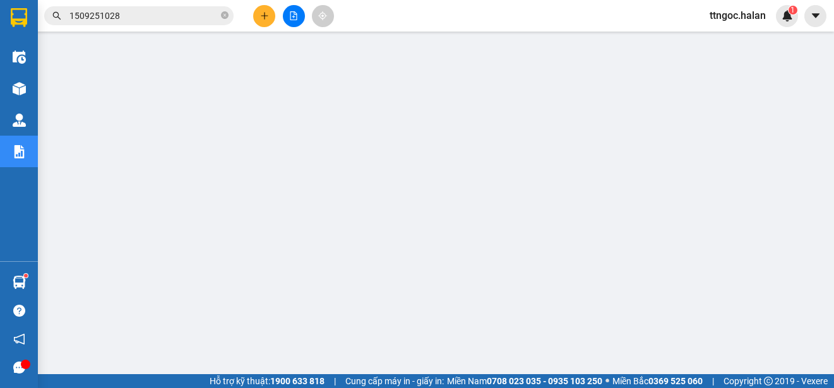
click at [167, 14] on input "1509251028" at bounding box center [143, 16] width 149 height 14
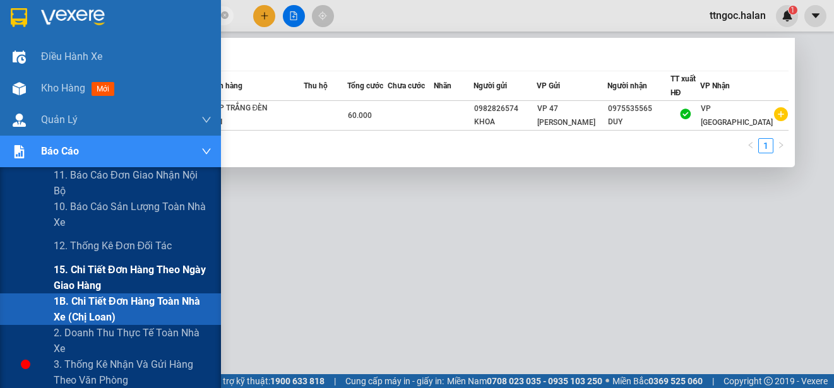
click at [69, 276] on span "15. Chi tiết đơn hàng theo ngày giao hàng" at bounding box center [133, 278] width 158 height 32
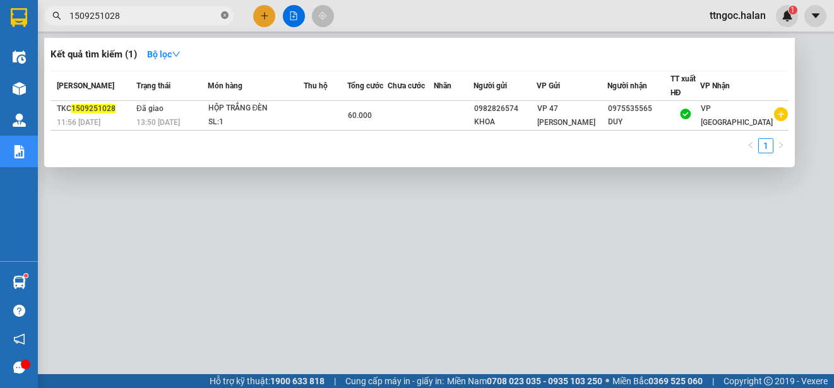
click at [227, 13] on icon "close-circle" at bounding box center [225, 15] width 8 height 8
